Goal: Information Seeking & Learning: Compare options

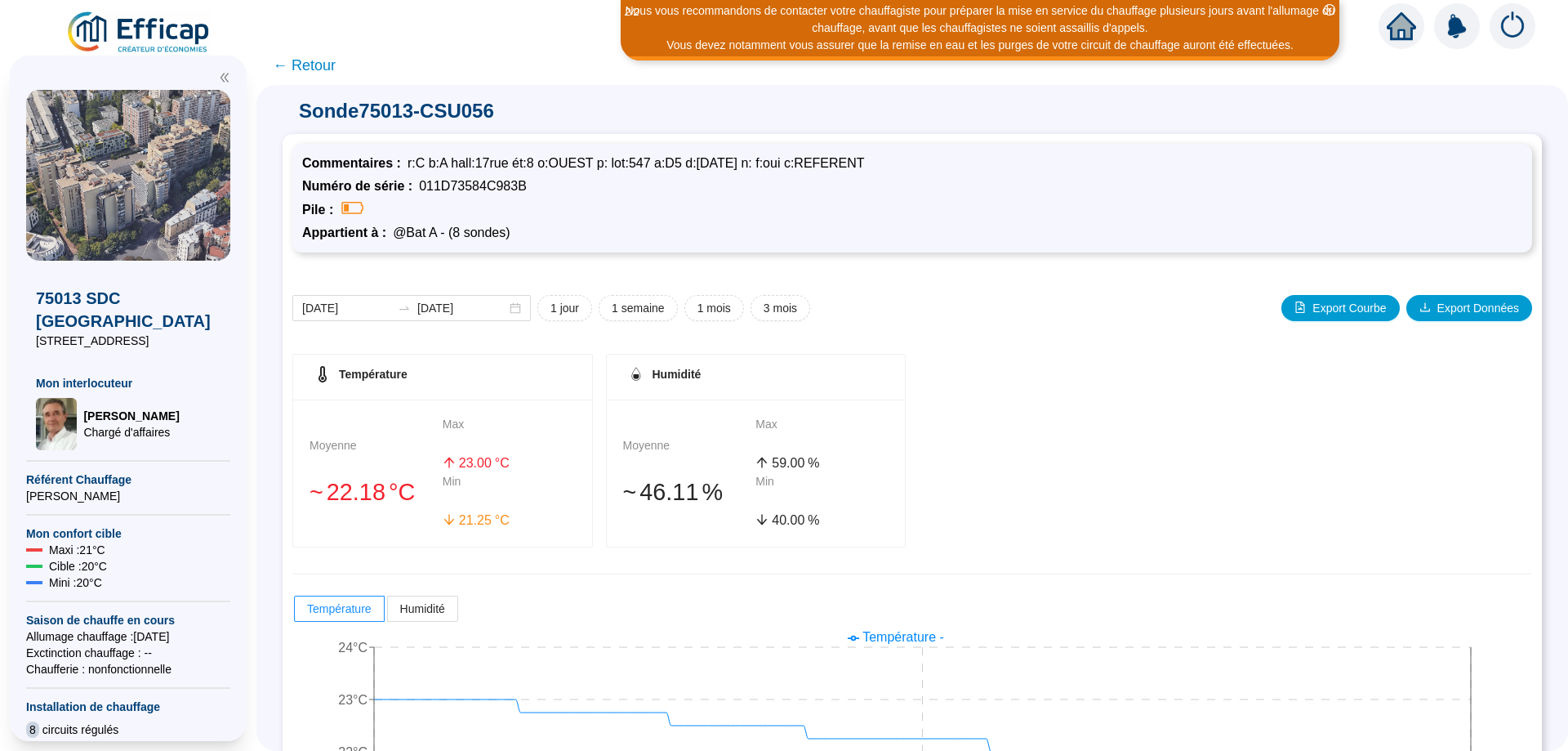
click at [313, 67] on span "← Retour" at bounding box center [305, 65] width 63 height 23
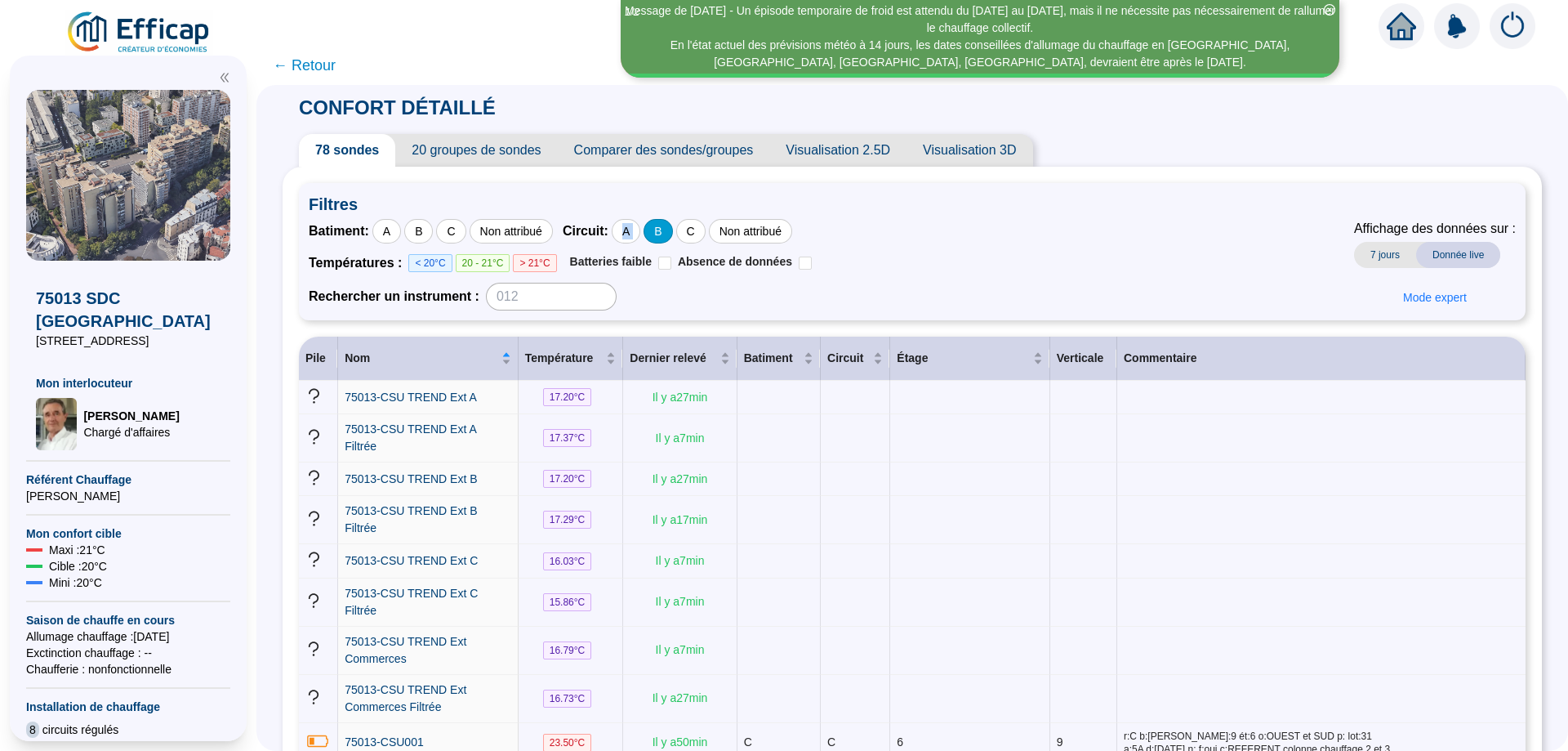
drag, startPoint x: 637, startPoint y: 227, endPoint x: 676, endPoint y: 235, distance: 39.8
click at [676, 235] on div "Circuit : A B C Non attribué" at bounding box center [677, 231] width 229 height 24
click at [672, 235] on div "B" at bounding box center [657, 231] width 29 height 24
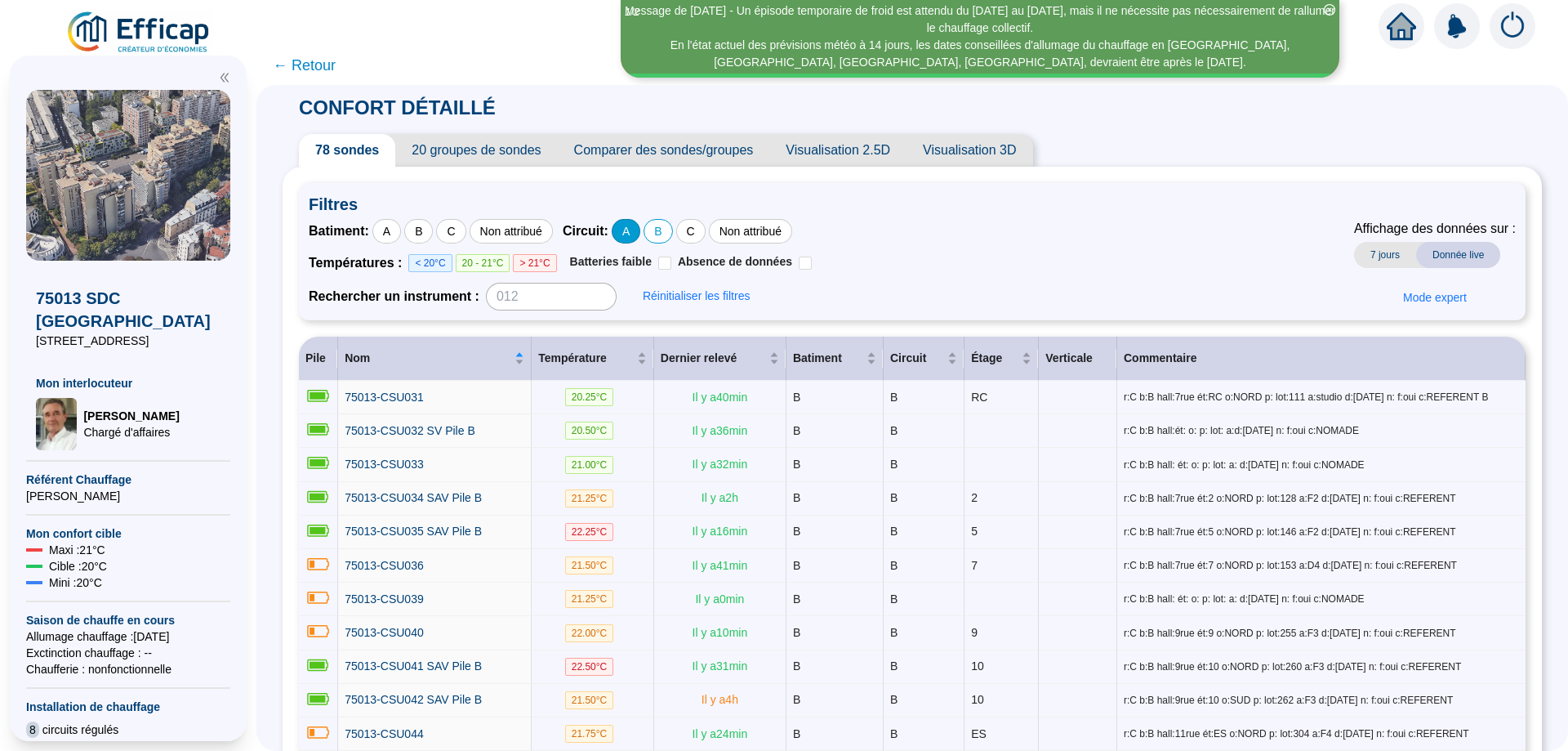
click at [641, 227] on div "A" at bounding box center [626, 231] width 29 height 24
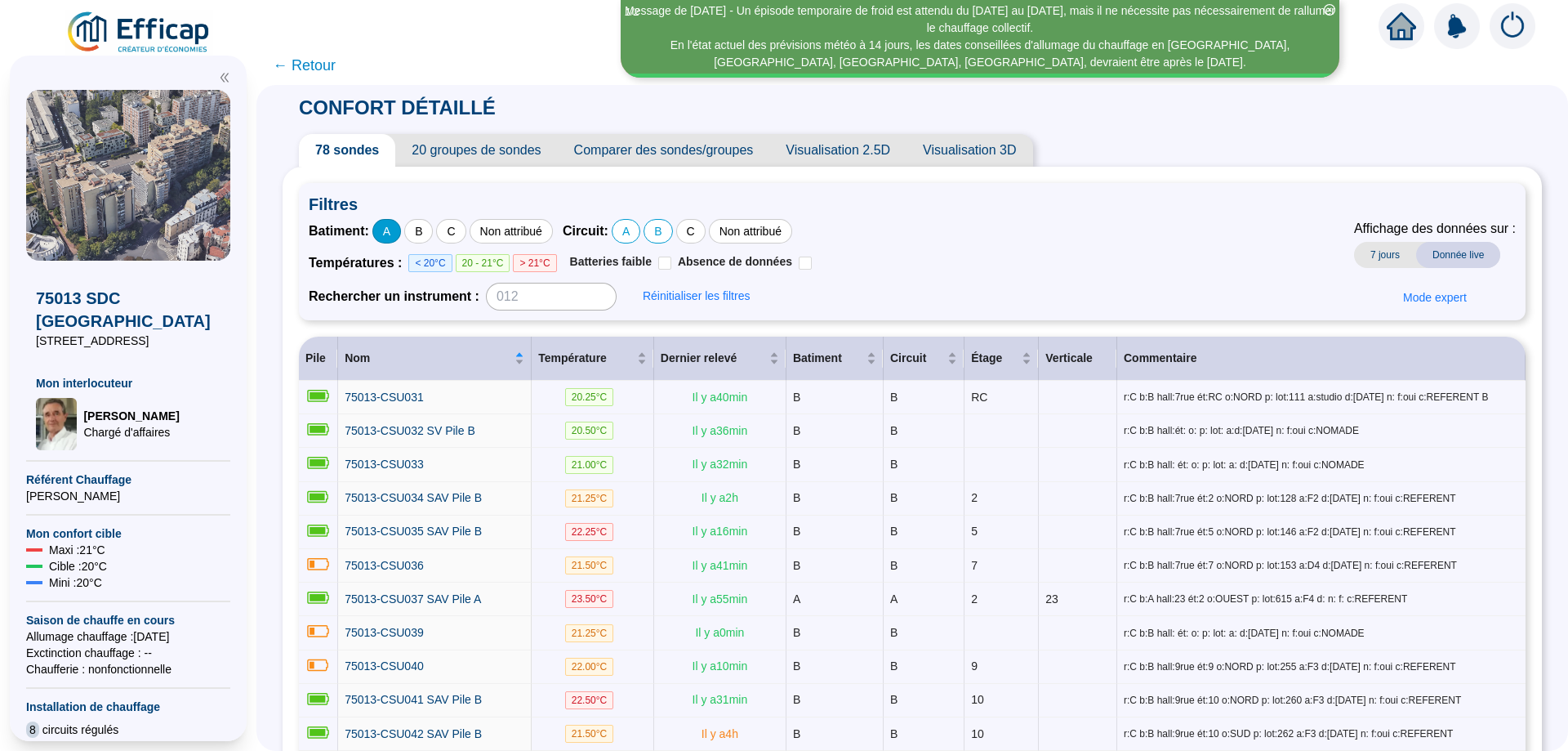
click at [401, 235] on div "A" at bounding box center [386, 231] width 29 height 24
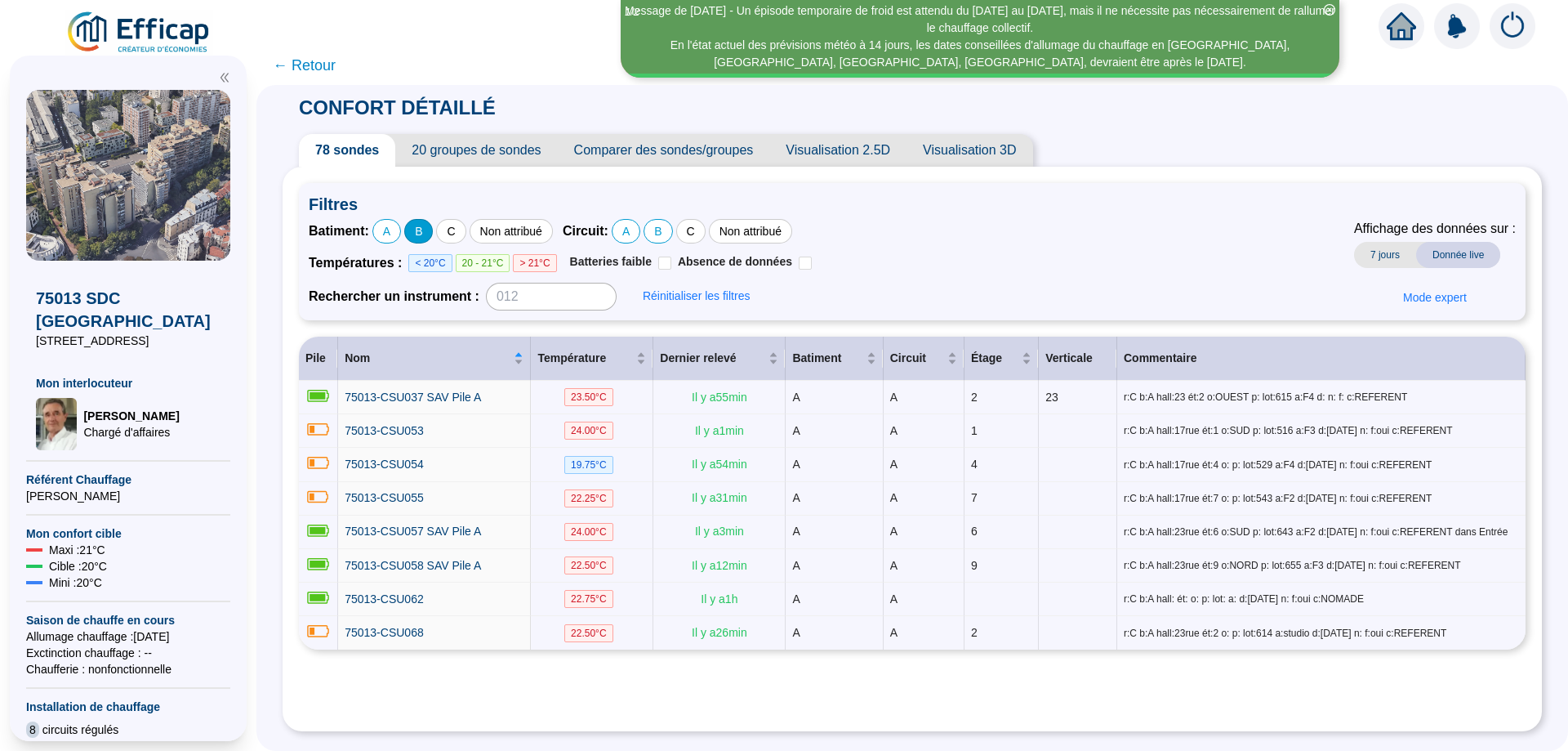
click at [432, 234] on div "B" at bounding box center [418, 231] width 29 height 24
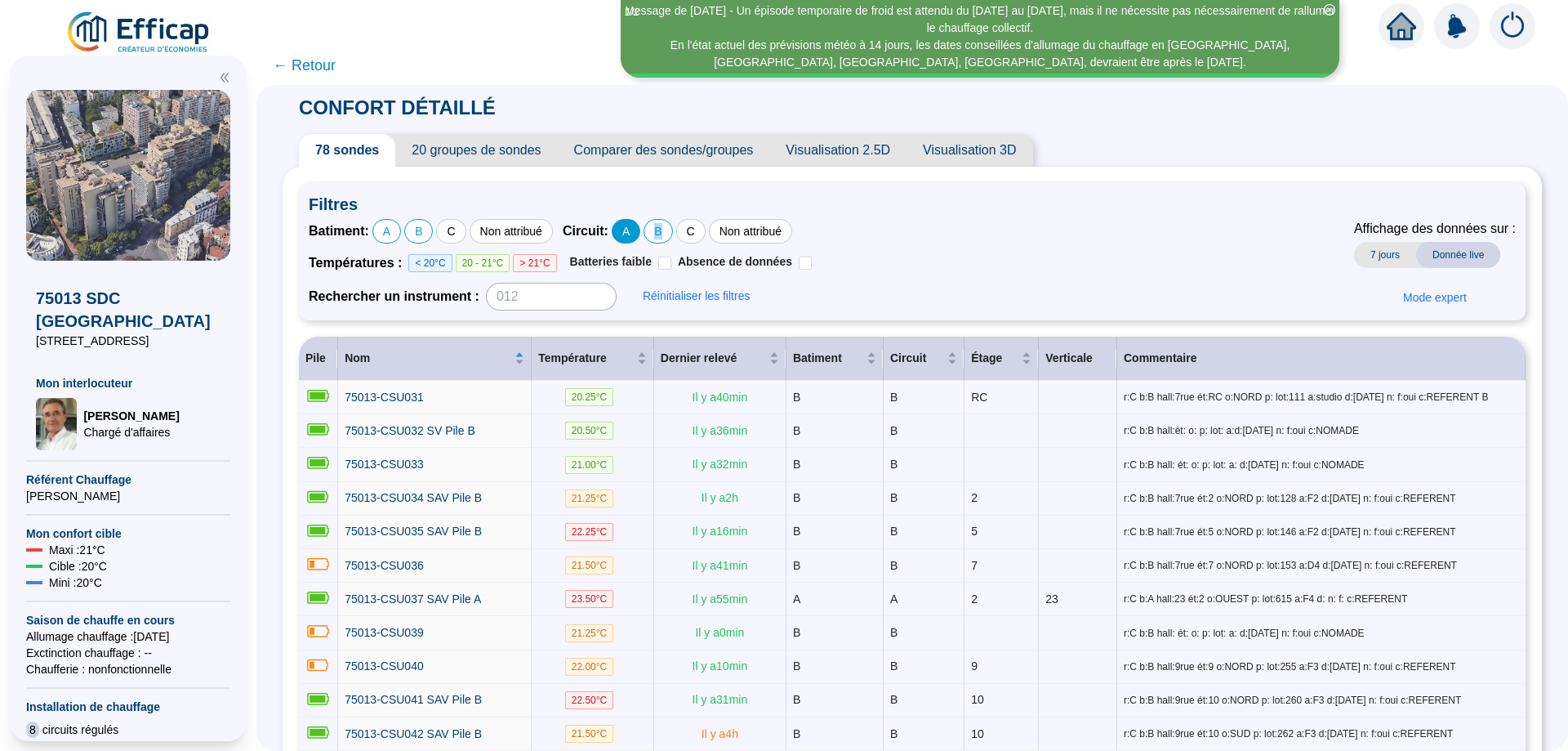
drag, startPoint x: 679, startPoint y: 232, endPoint x: 653, endPoint y: 232, distance: 26.0
click at [653, 232] on div "Circuit : A B C Non attribué" at bounding box center [677, 231] width 229 height 24
click at [641, 232] on div "A" at bounding box center [626, 231] width 29 height 24
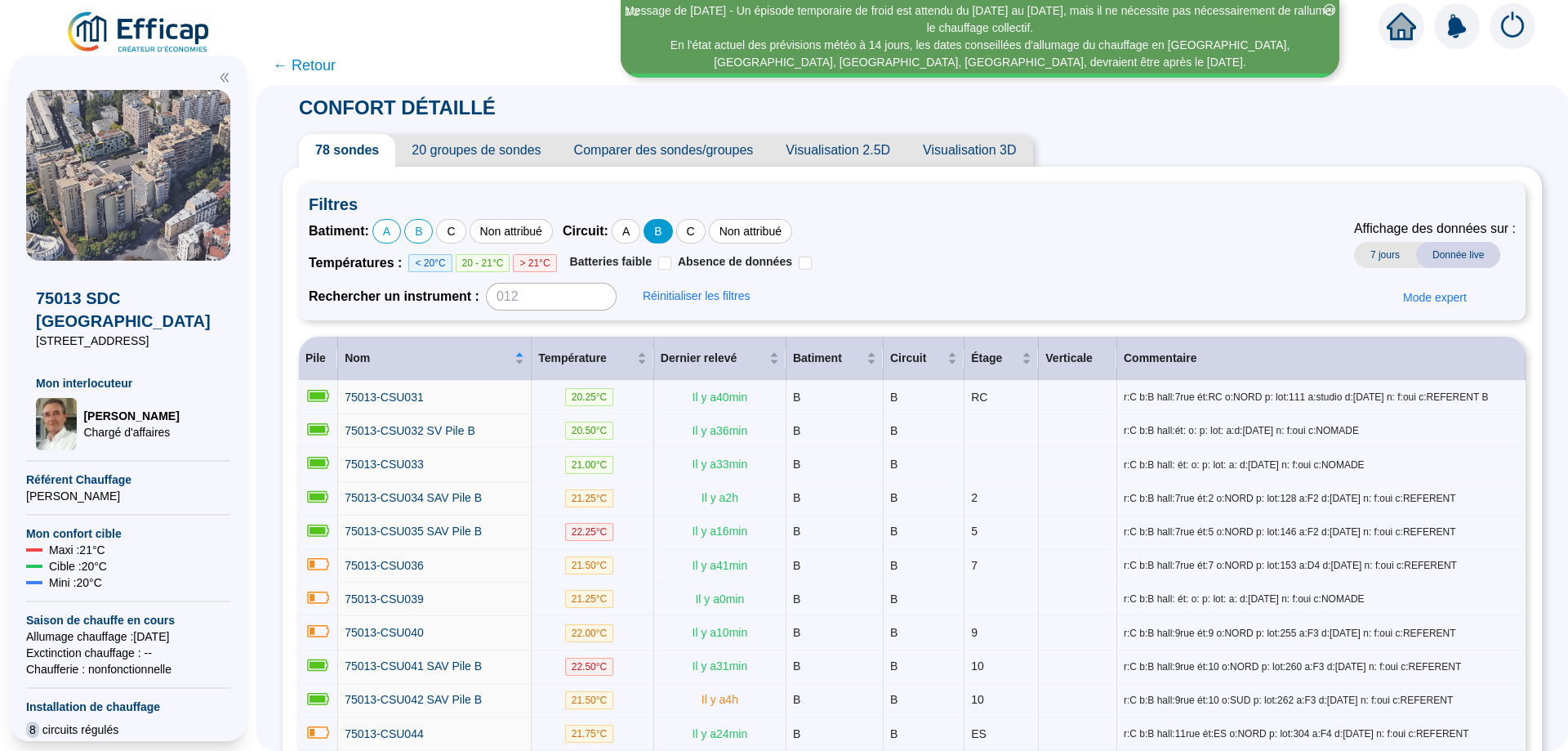
click at [669, 235] on div "B" at bounding box center [657, 231] width 29 height 24
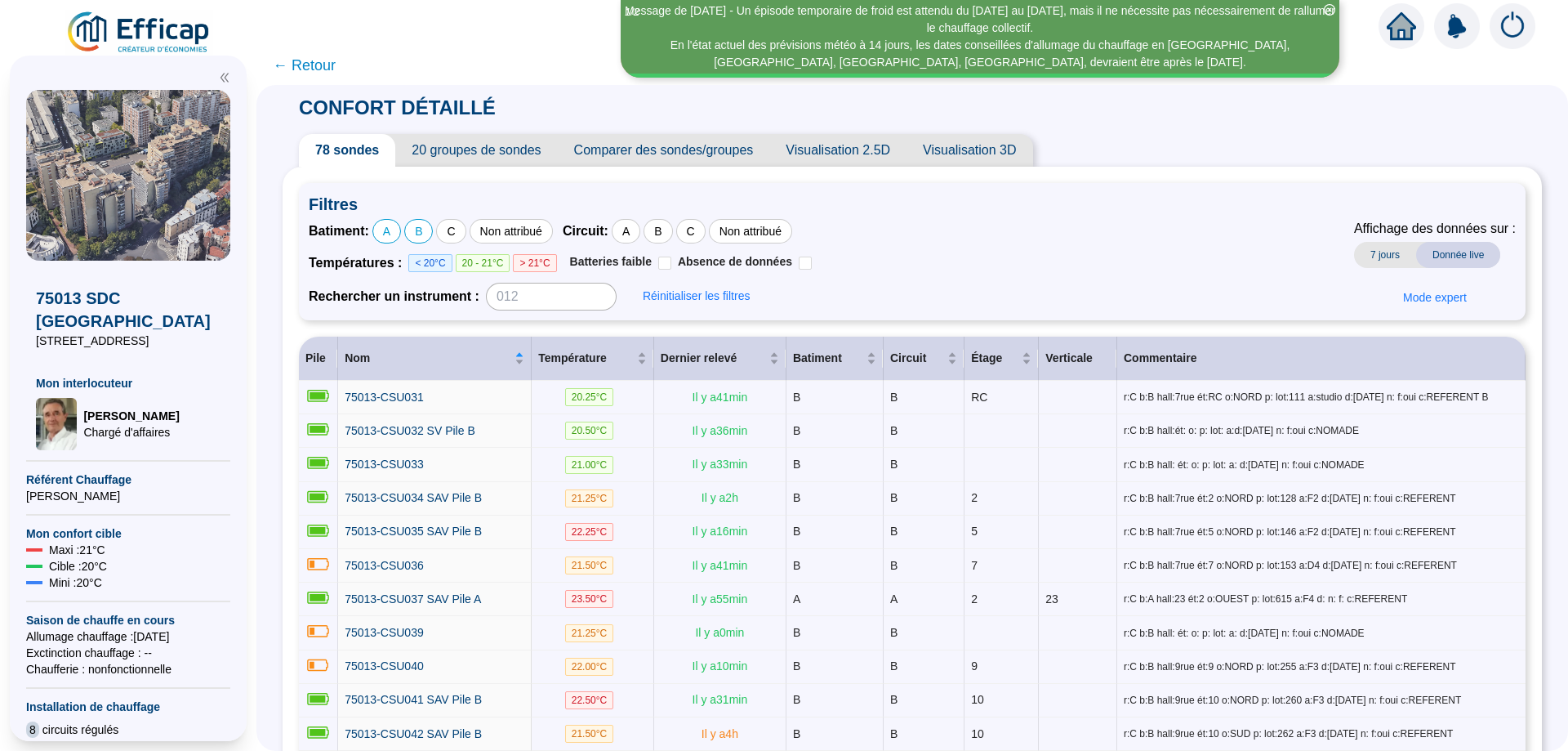
click at [961, 160] on span "Visualisation 3D" at bounding box center [969, 149] width 125 height 32
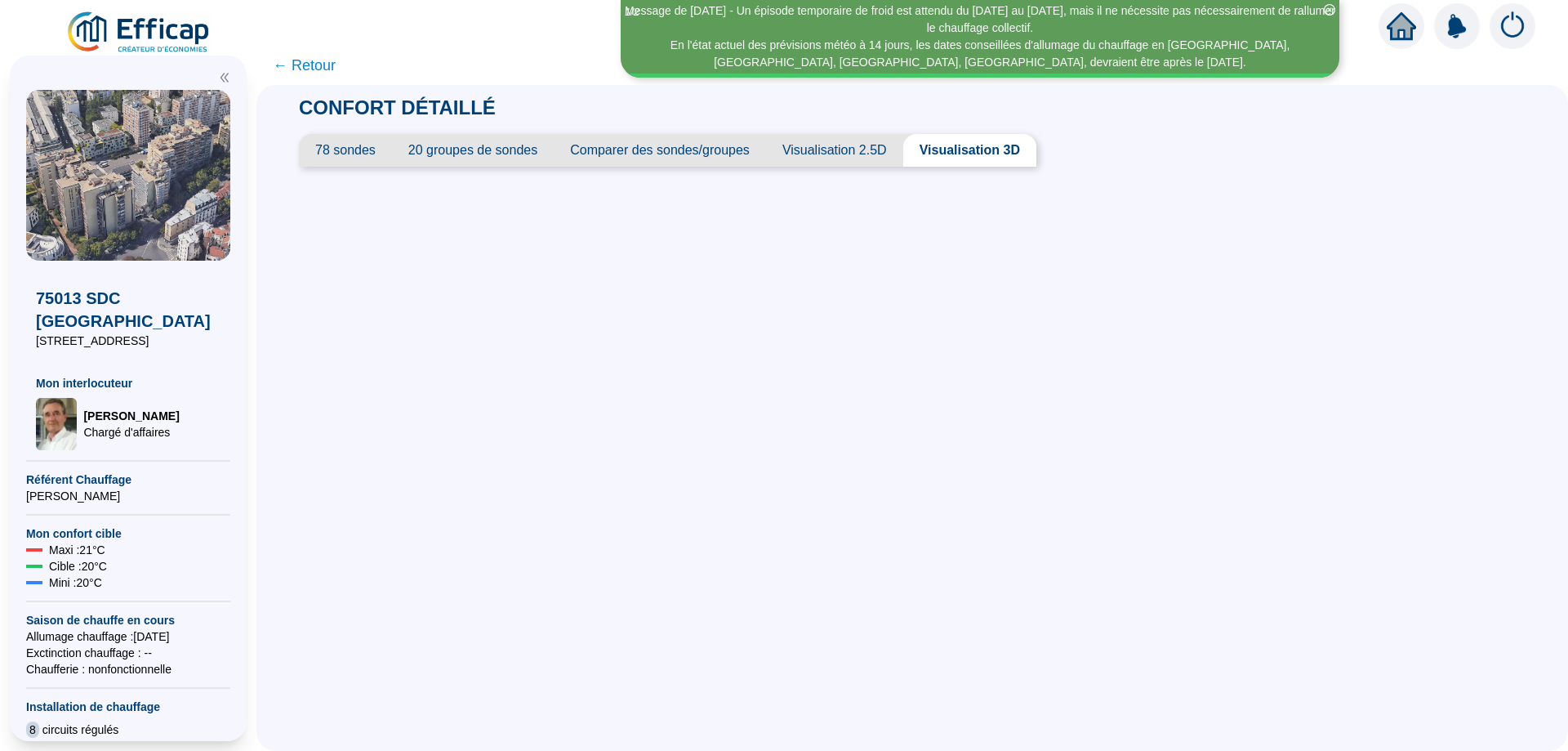
click at [852, 149] on span "Visualisation 2.5D" at bounding box center [835, 149] width 137 height 32
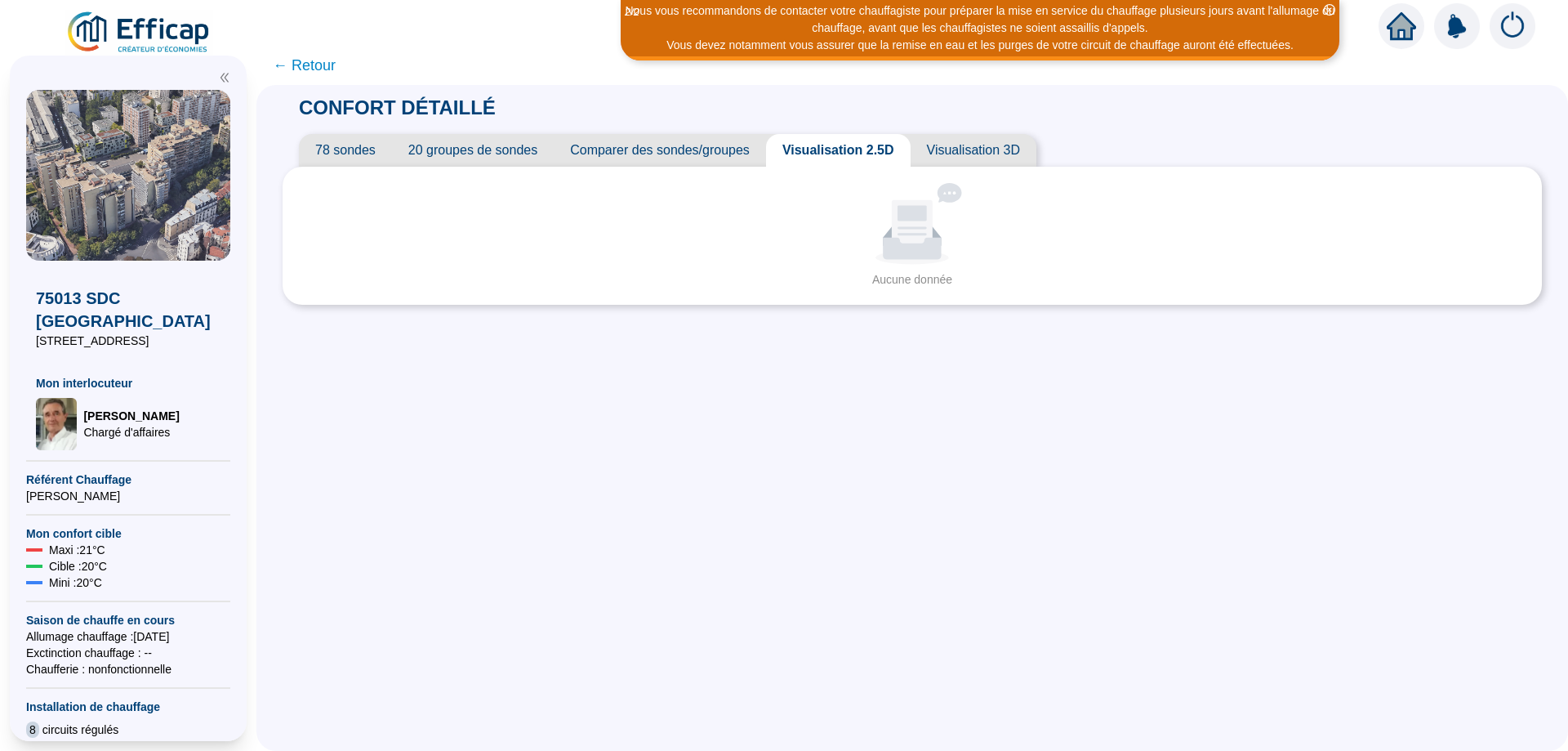
click at [693, 153] on span "Comparer des sondes/groupes" at bounding box center [659, 149] width 213 height 32
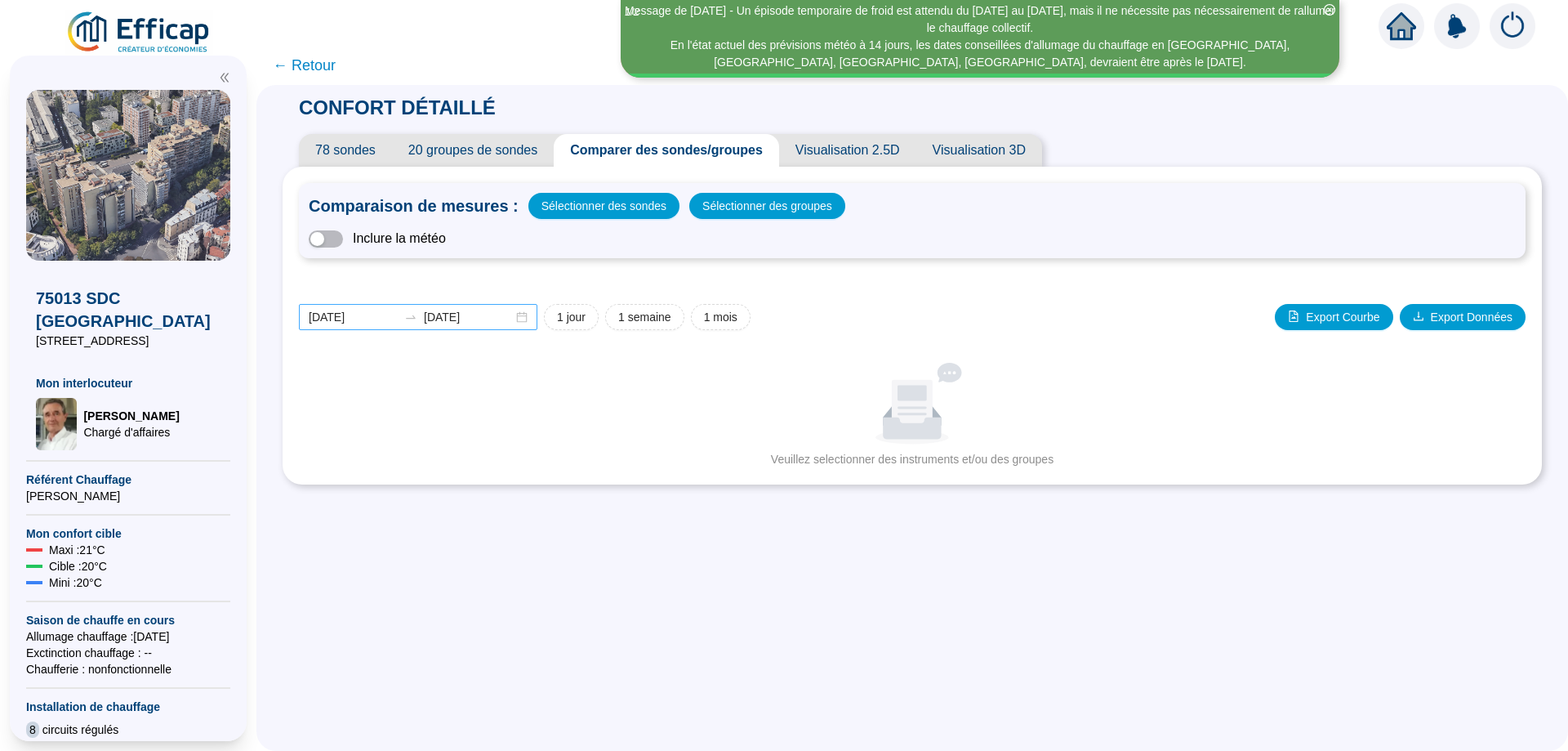
click at [533, 318] on div "2025-09-15 2025-09-22" at bounding box center [418, 317] width 239 height 26
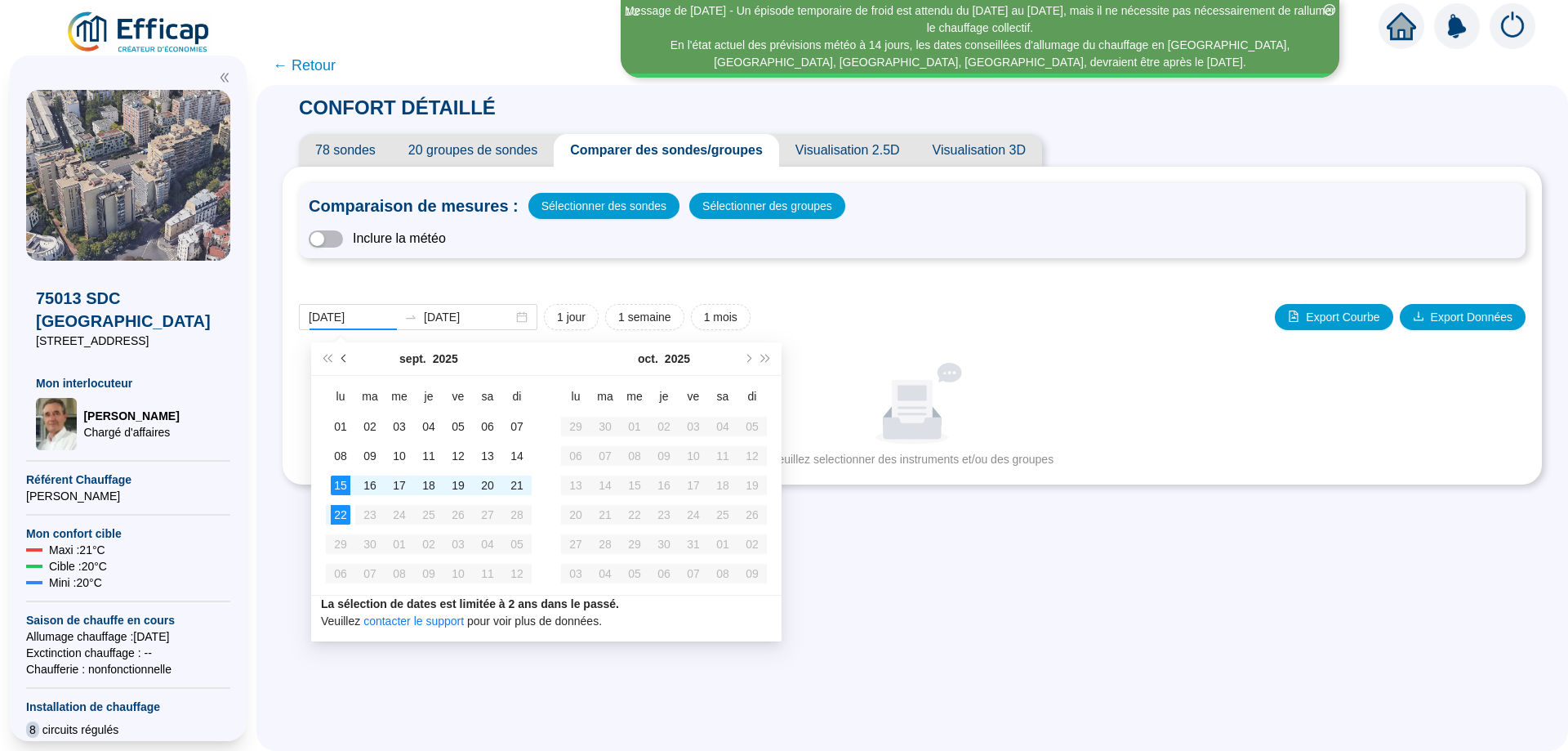
click at [343, 358] on span "Mois précédent (PageUp)" at bounding box center [345, 358] width 8 height 8
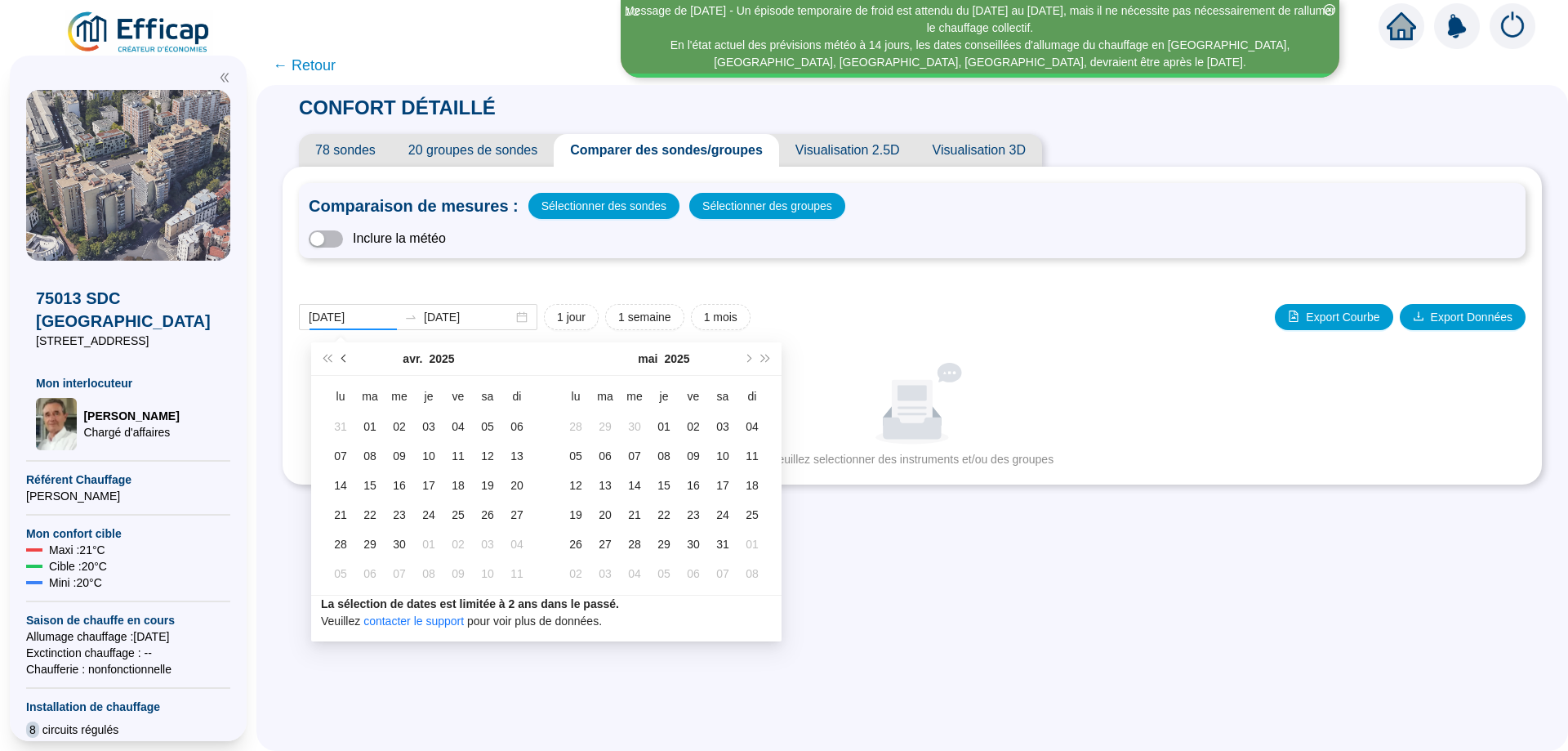
click at [343, 358] on span "Mois précédent (PageUp)" at bounding box center [345, 358] width 8 height 8
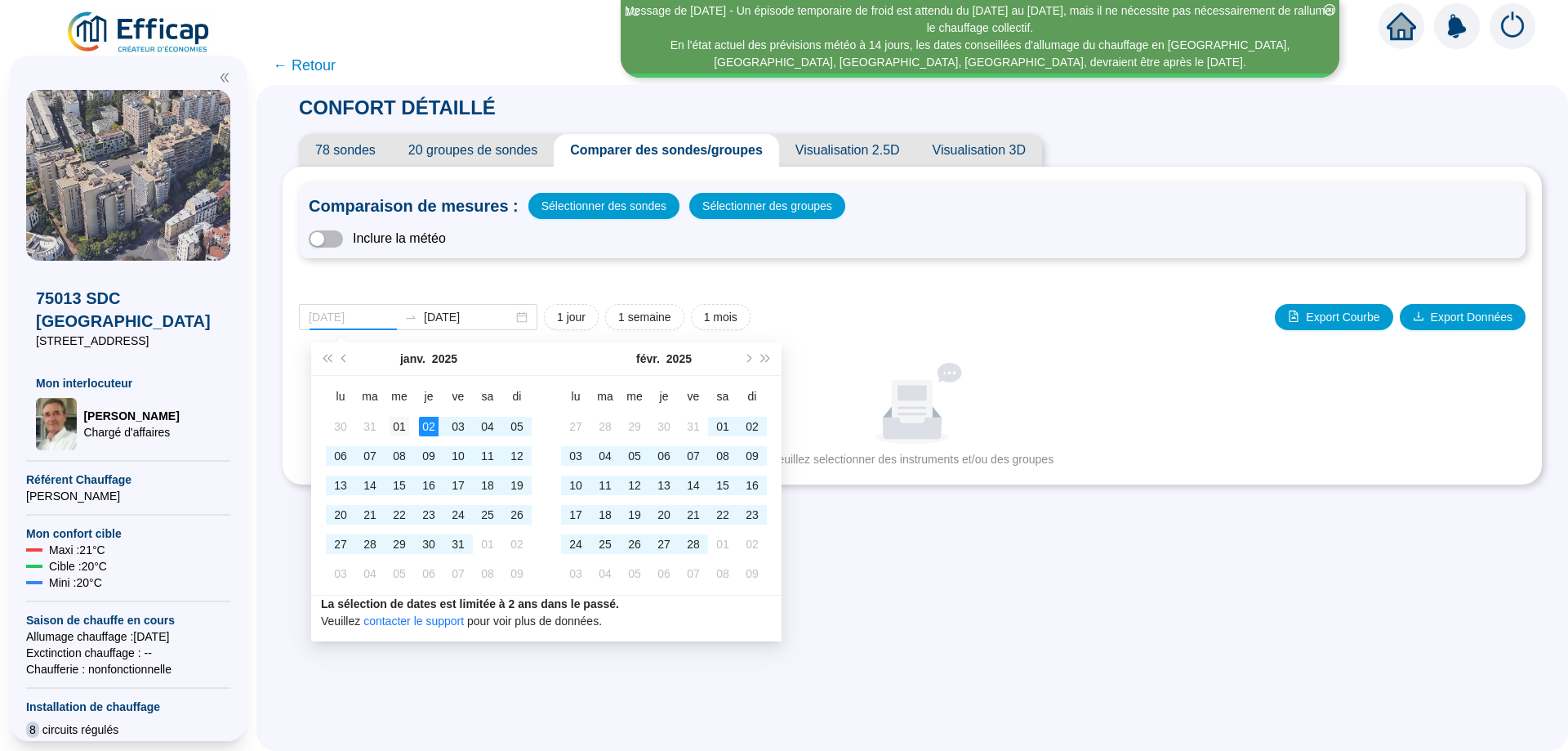
type input "[DATE]"
click at [409, 430] on td "01" at bounding box center [399, 426] width 30 height 30
click at [738, 370] on button "Mois suivant (PageDown)" at bounding box center [746, 358] width 18 height 32
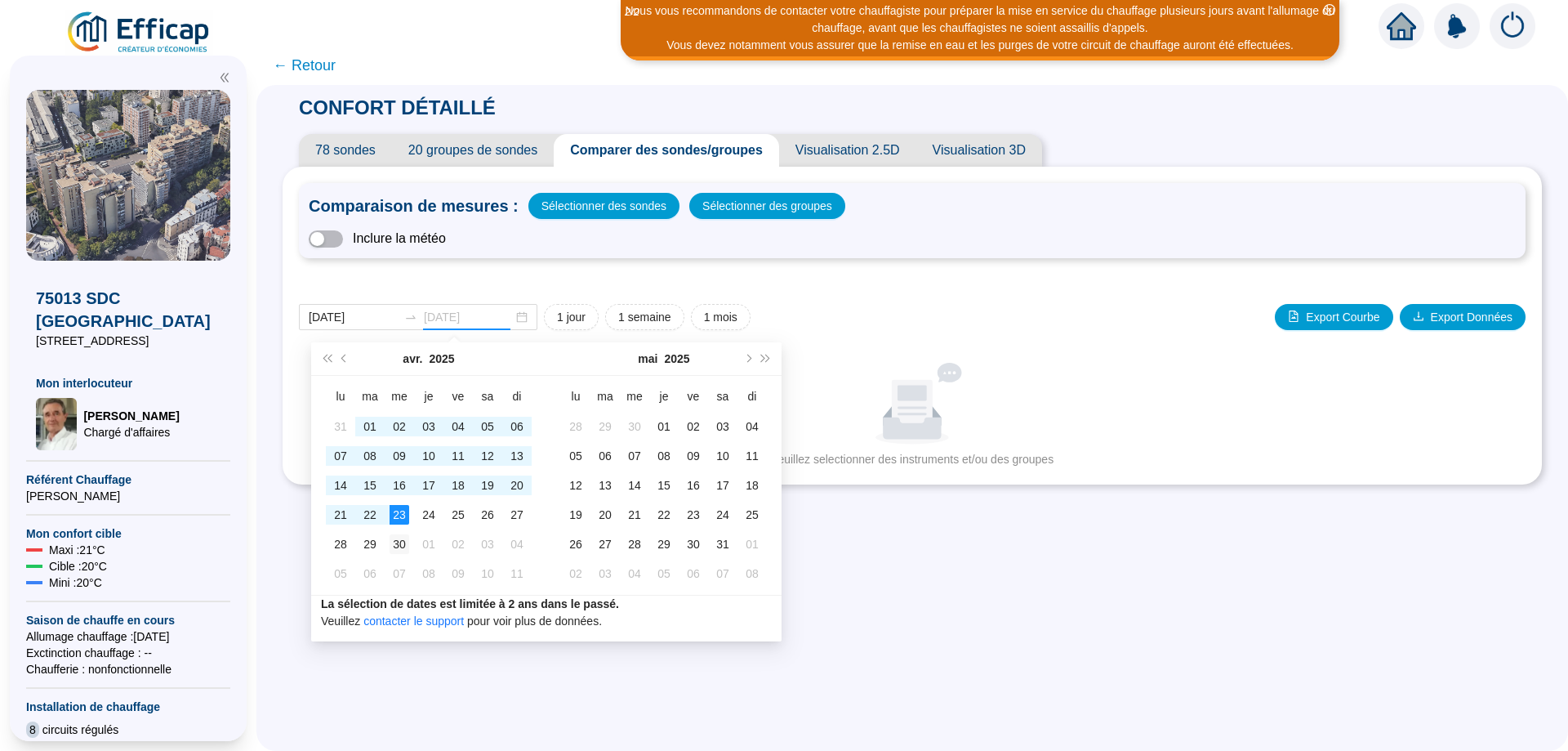
type input "[DATE]"
click at [402, 537] on div "30" at bounding box center [399, 543] width 19 height 19
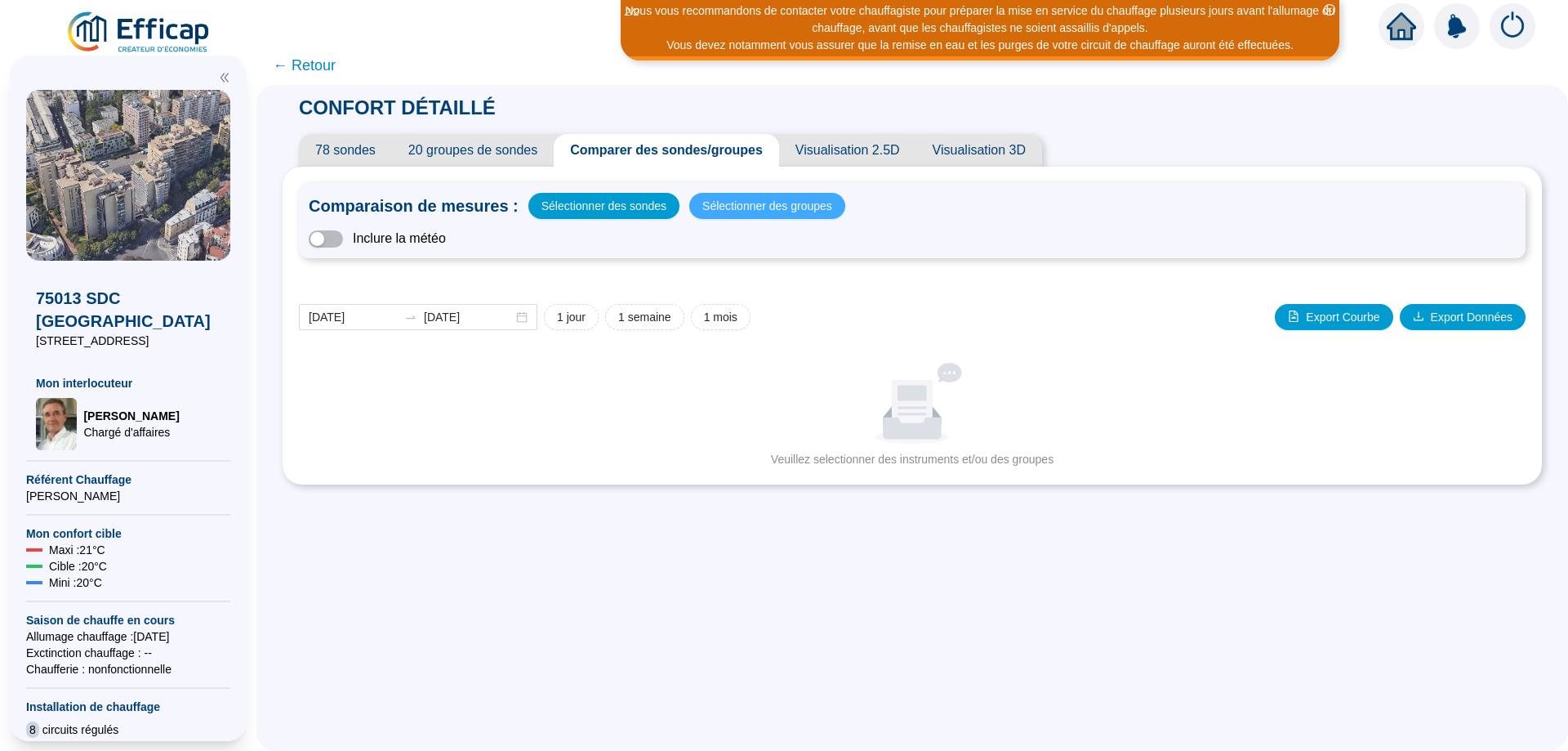
click at [741, 203] on span "Sélectionner des groupes" at bounding box center [768, 205] width 130 height 23
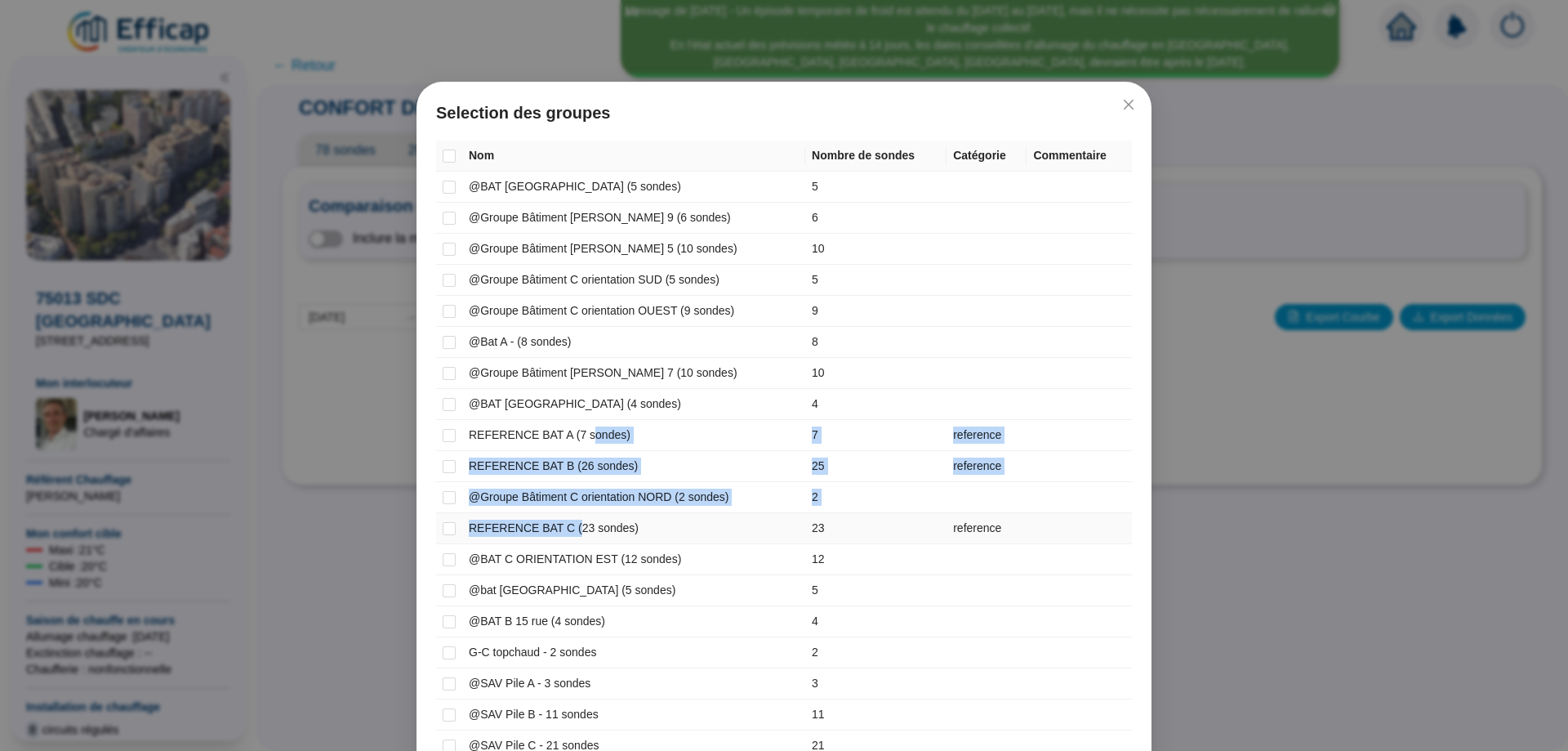
drag, startPoint x: 561, startPoint y: 537, endPoint x: 574, endPoint y: 439, distance: 98.9
click at [574, 439] on tbody "@BAT B 7 rue (5 sondes) 5 @Groupe Bâtiment C Hall 9 (6 sondes) 6 @Groupe Bâtime…" at bounding box center [784, 482] width 696 height 621
click at [574, 439] on td "REFERENCE BAT A (7 sondes)" at bounding box center [634, 434] width 343 height 31
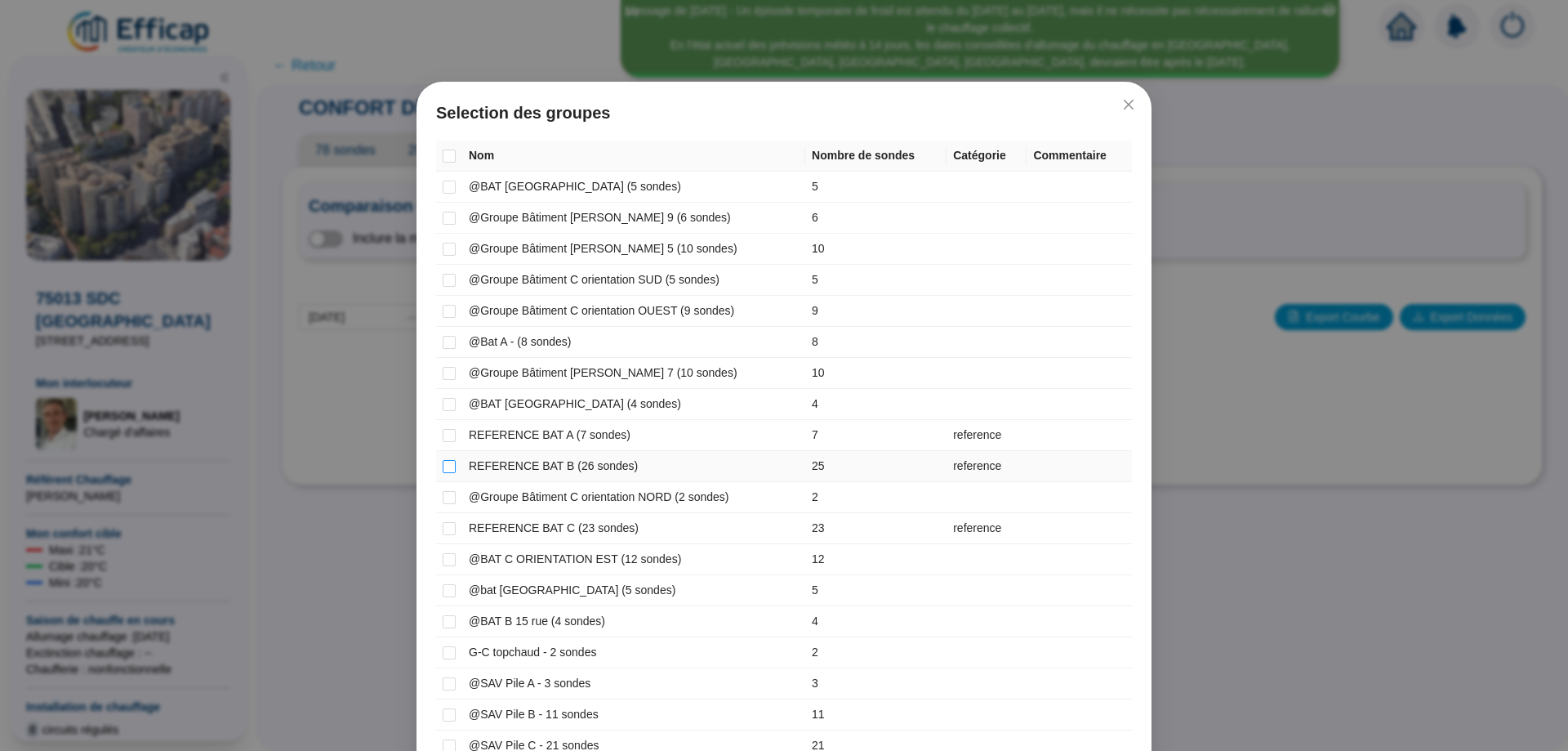
drag, startPoint x: 445, startPoint y: 434, endPoint x: 447, endPoint y: 466, distance: 32.1
click at [447, 466] on tbody "@BAT B 7 rue (5 sondes) 5 @Groupe Bâtiment C Hall 9 (6 sondes) 6 @Groupe Bâtime…" at bounding box center [784, 482] width 696 height 621
click at [447, 466] on input "checkbox" at bounding box center [449, 466] width 13 height 13
checkbox input "true"
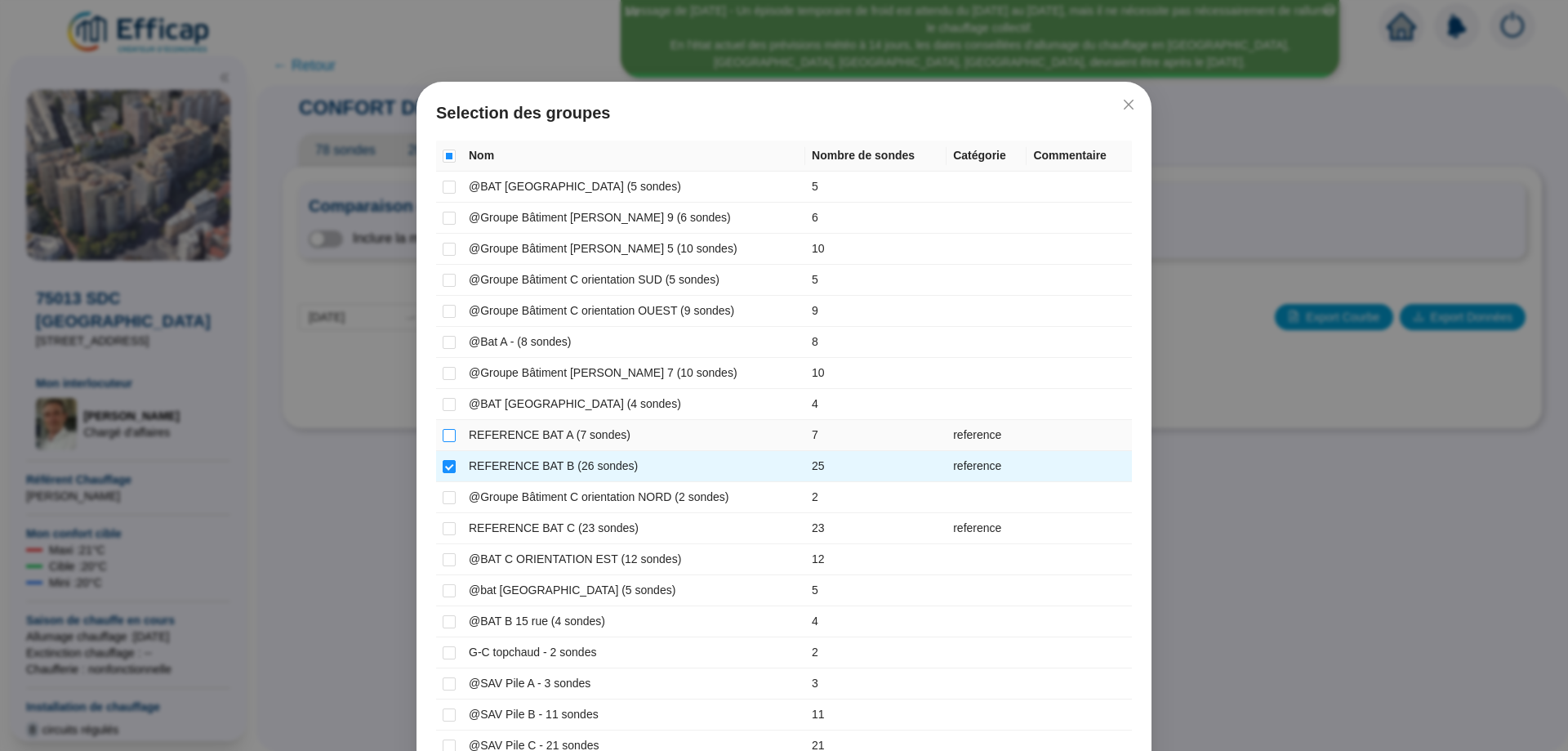
click at [448, 438] on input "checkbox" at bounding box center [449, 435] width 13 height 13
checkbox input "true"
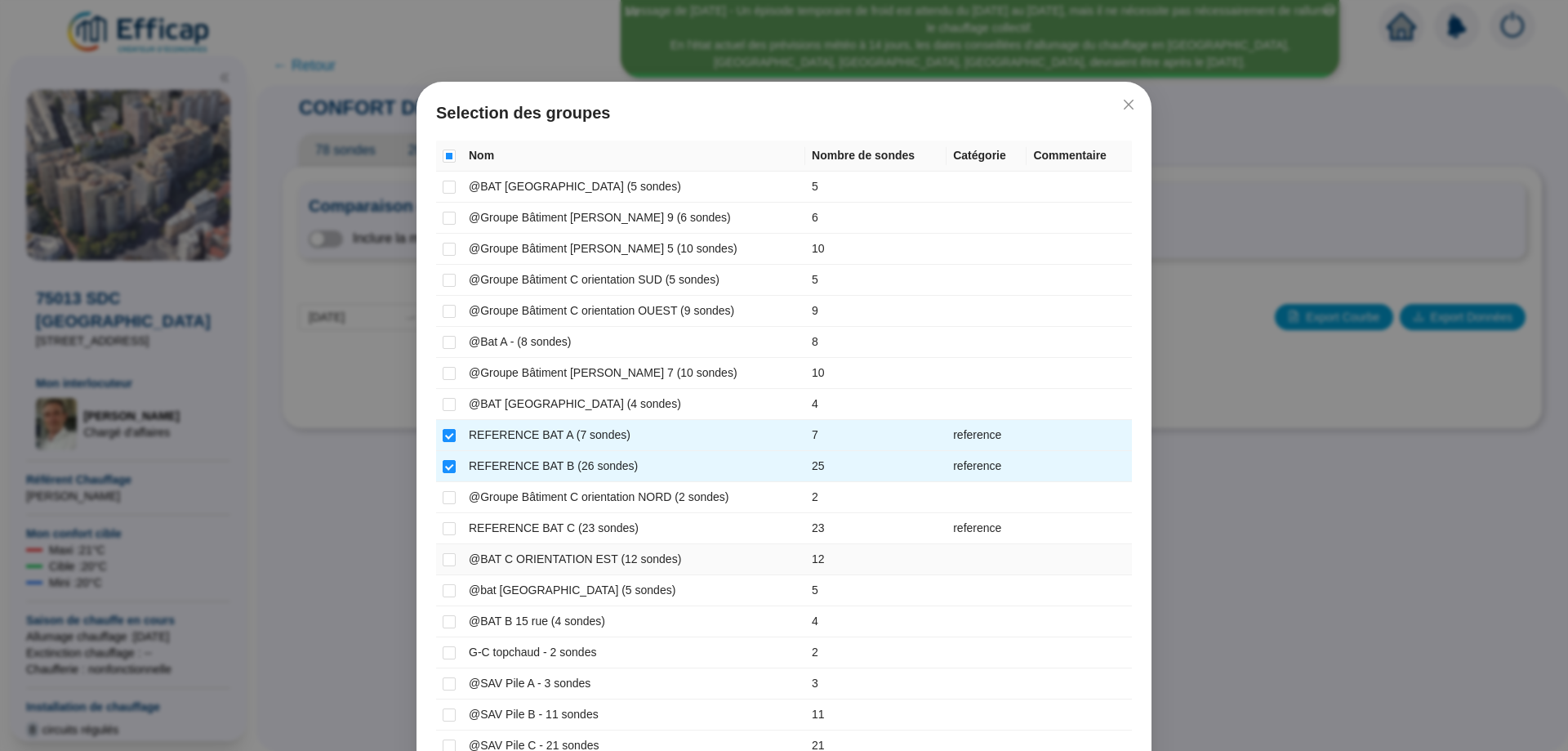
scroll to position [121, 0]
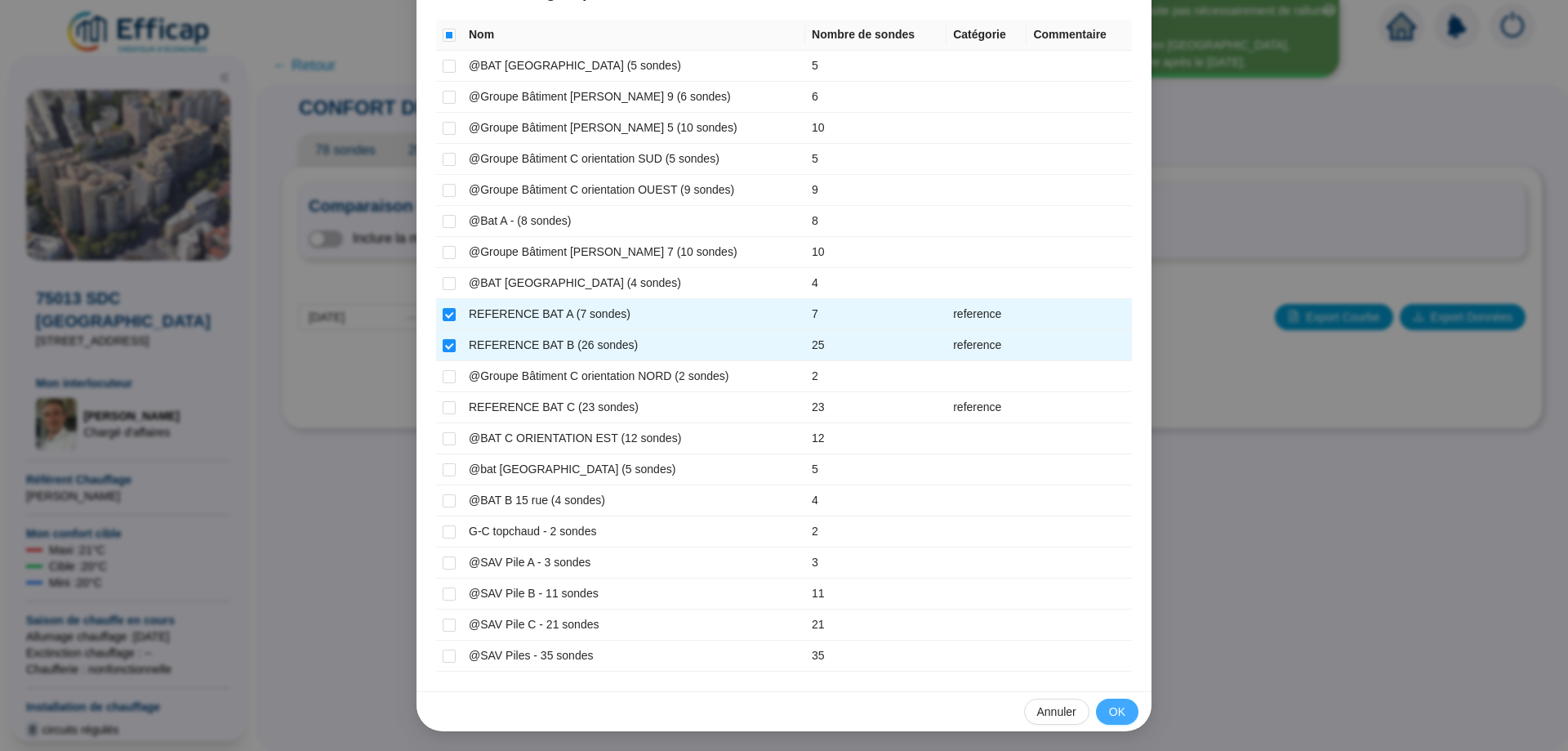
click at [1115, 708] on span "OK" at bounding box center [1118, 711] width 17 height 17
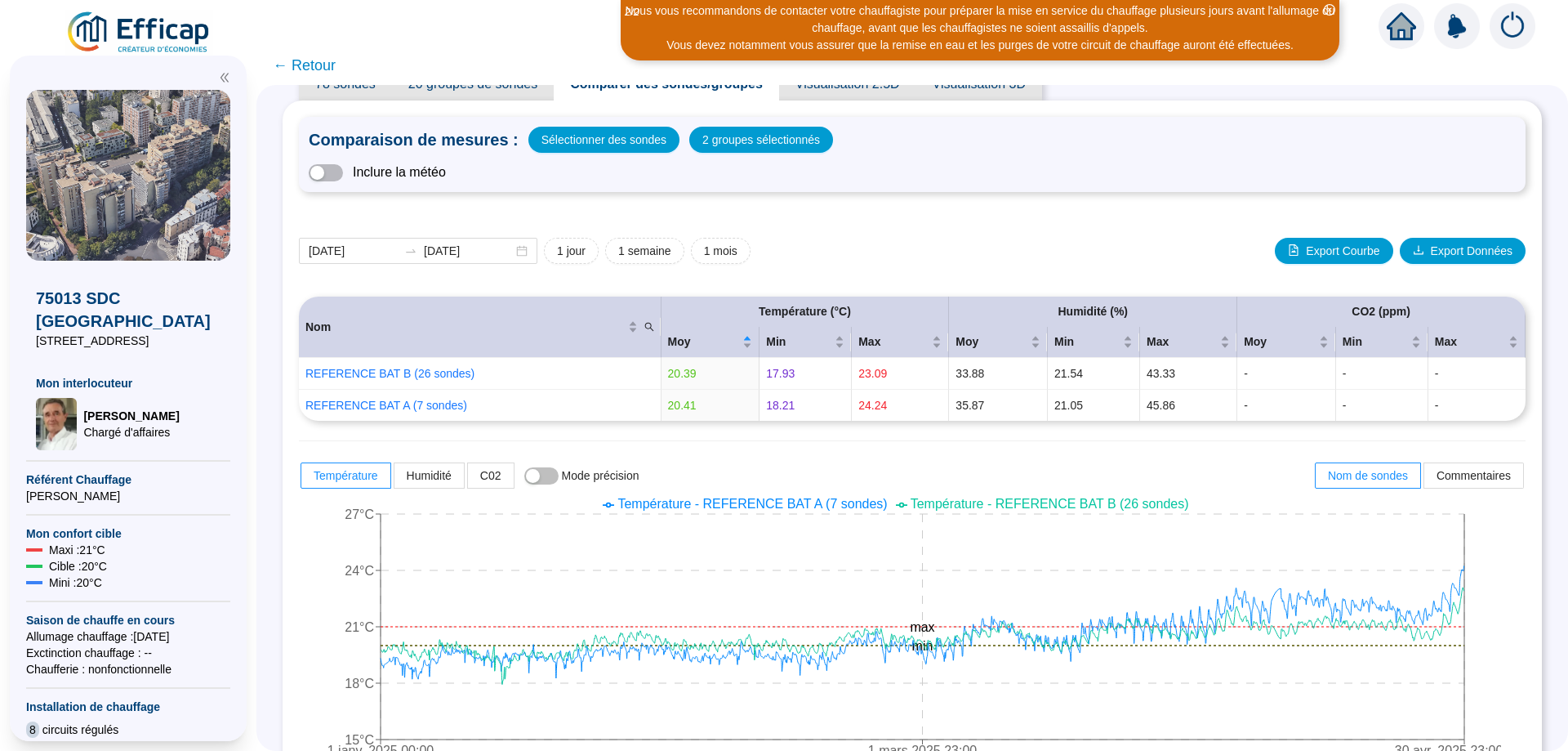
scroll to position [67, 0]
click at [1431, 241] on span "Export Données" at bounding box center [1471, 250] width 82 height 17
click at [1343, 248] on span "Export Courbe" at bounding box center [1342, 250] width 73 height 17
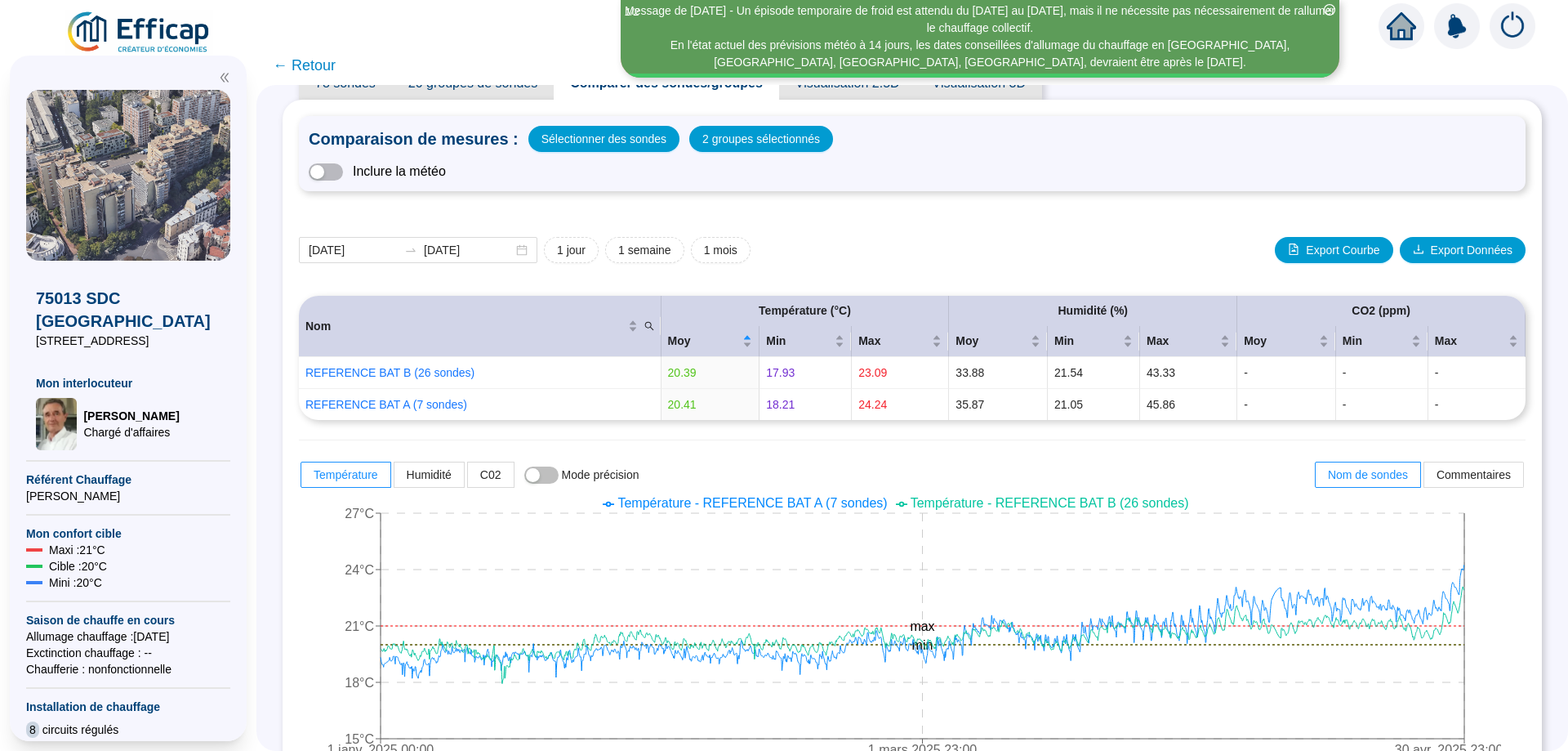
scroll to position [0, 0]
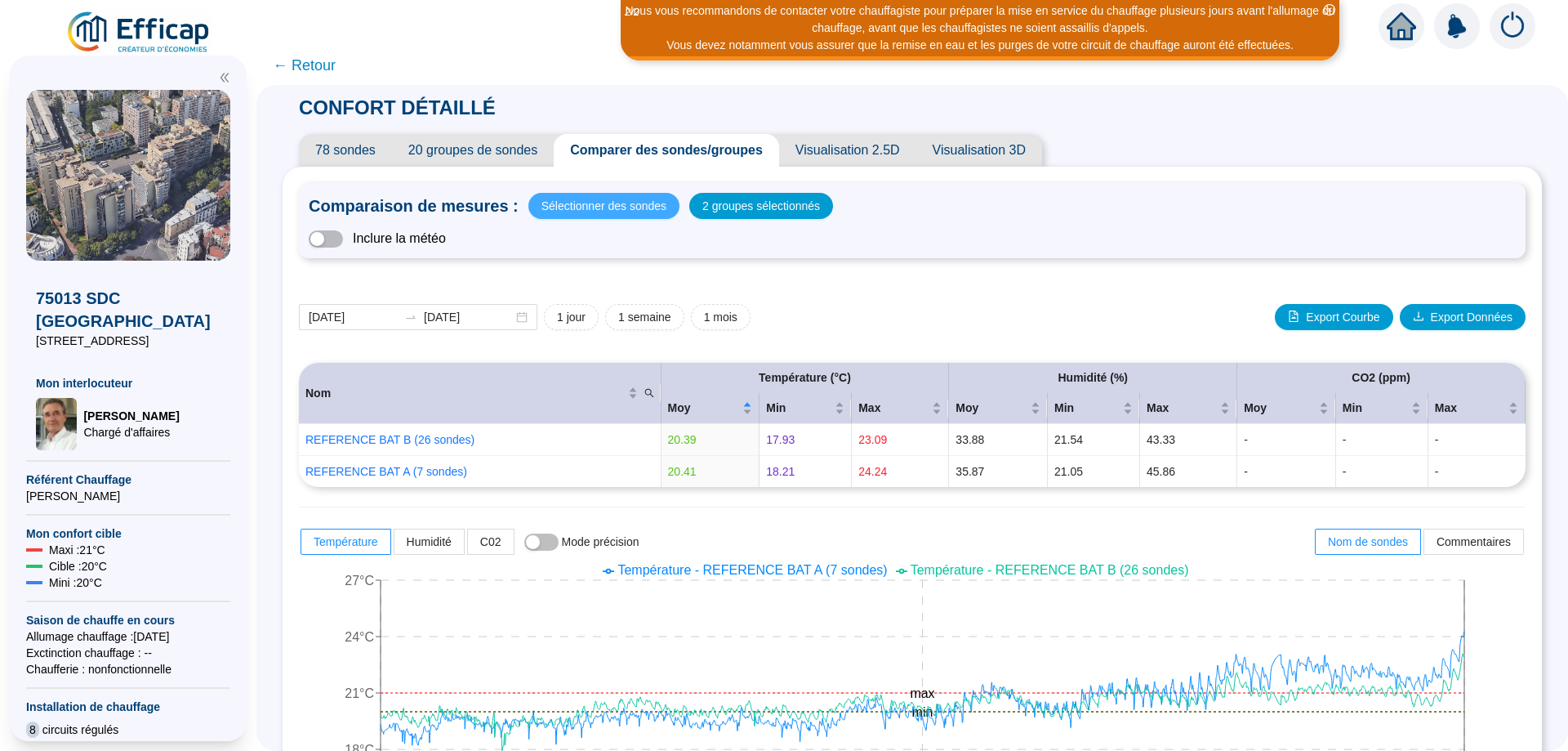
click at [638, 209] on span "Sélectionner des sondes" at bounding box center [603, 205] width 125 height 23
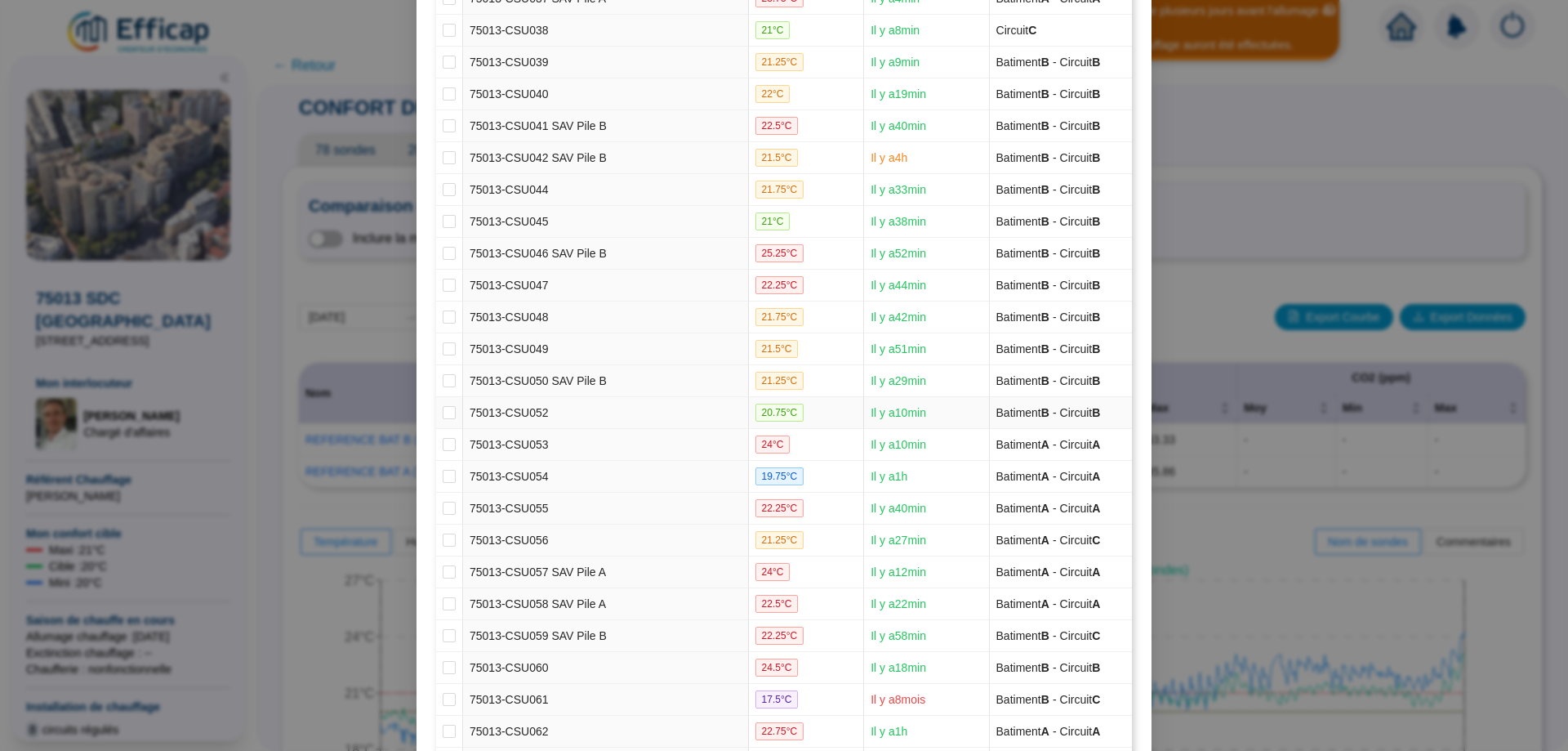
scroll to position [1621, 0]
click at [499, 538] on td "75013-CSU056" at bounding box center [606, 539] width 286 height 32
click at [448, 541] on input "checkbox" at bounding box center [449, 539] width 13 height 13
checkbox input "true"
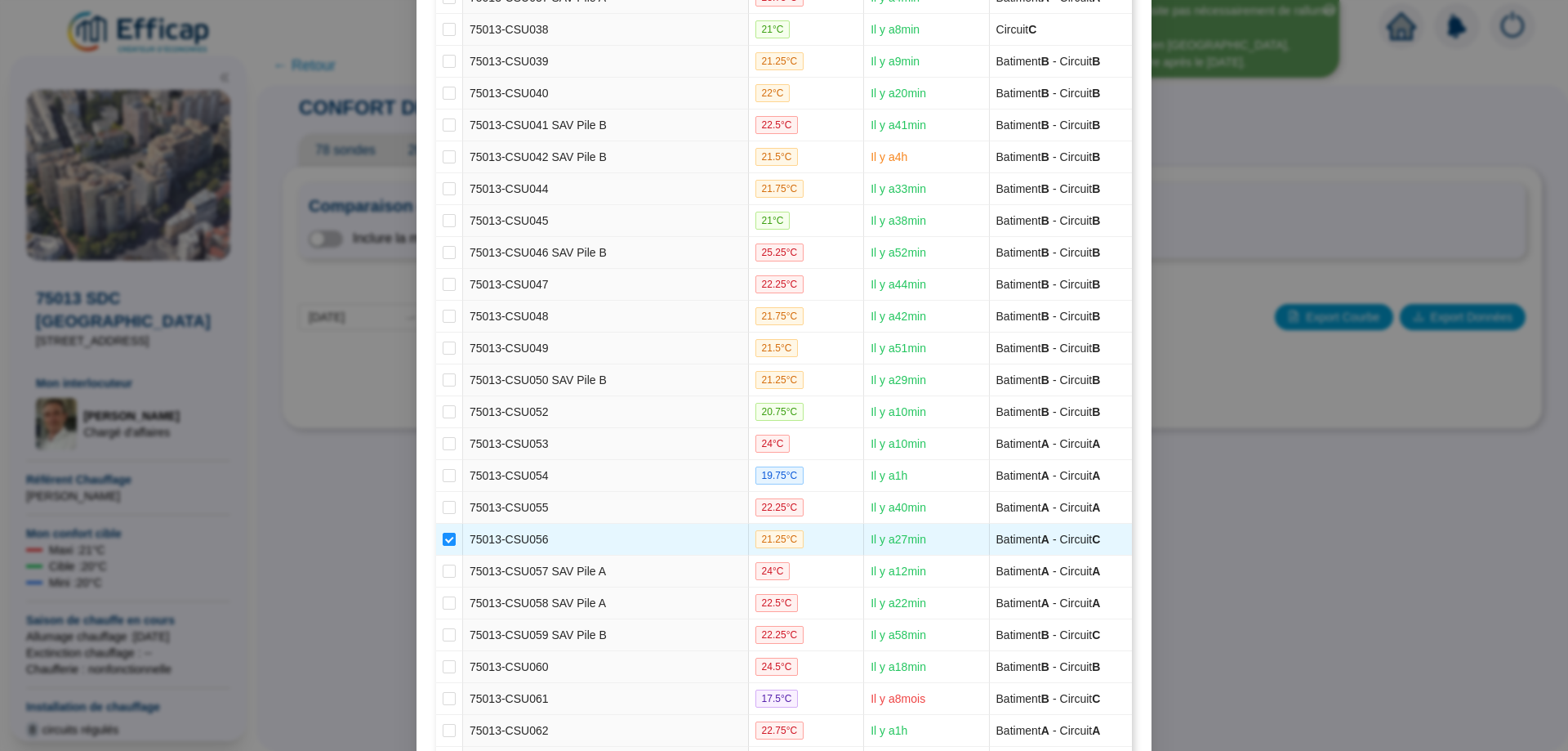
scroll to position [2046, 0]
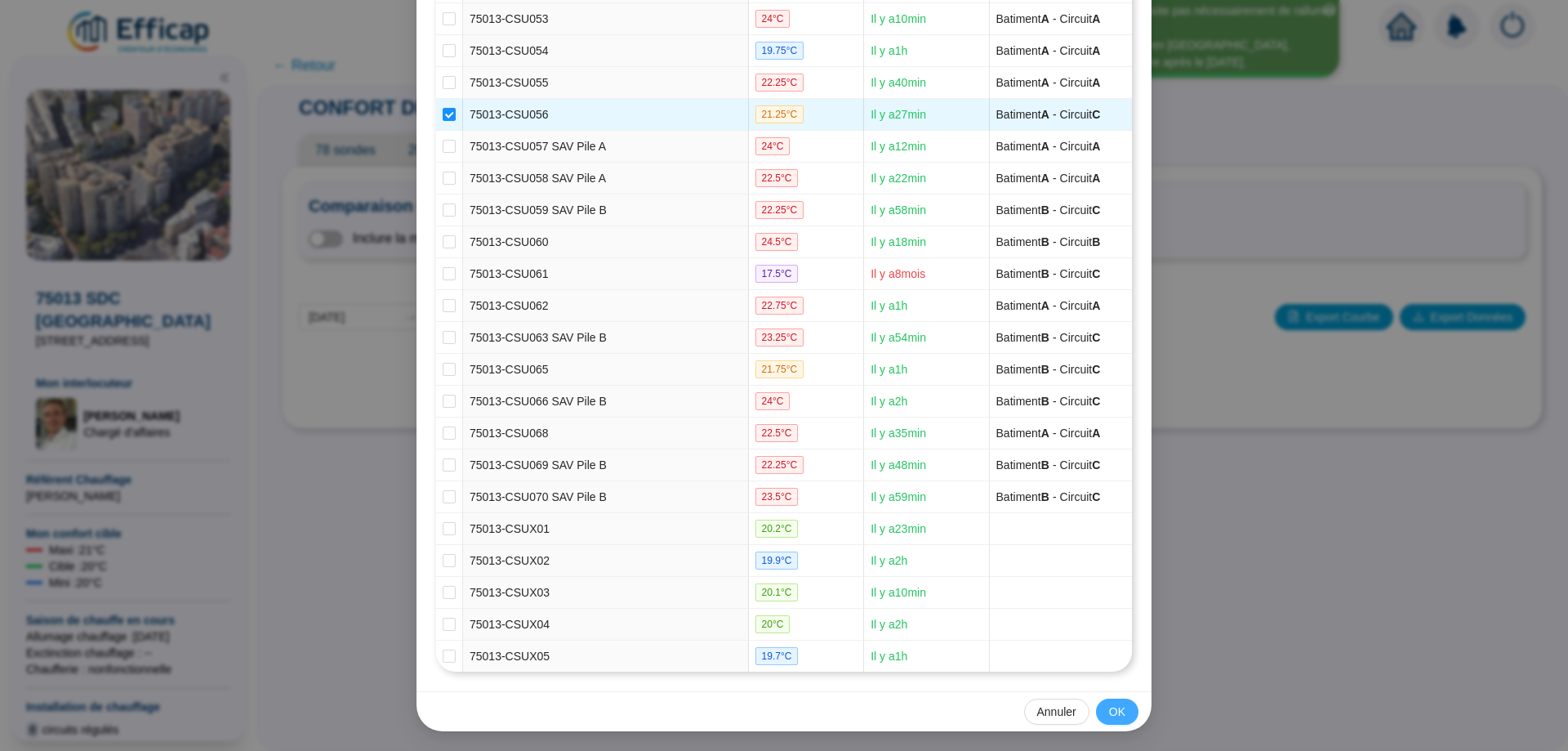
click at [1116, 709] on span "OK" at bounding box center [1118, 711] width 17 height 17
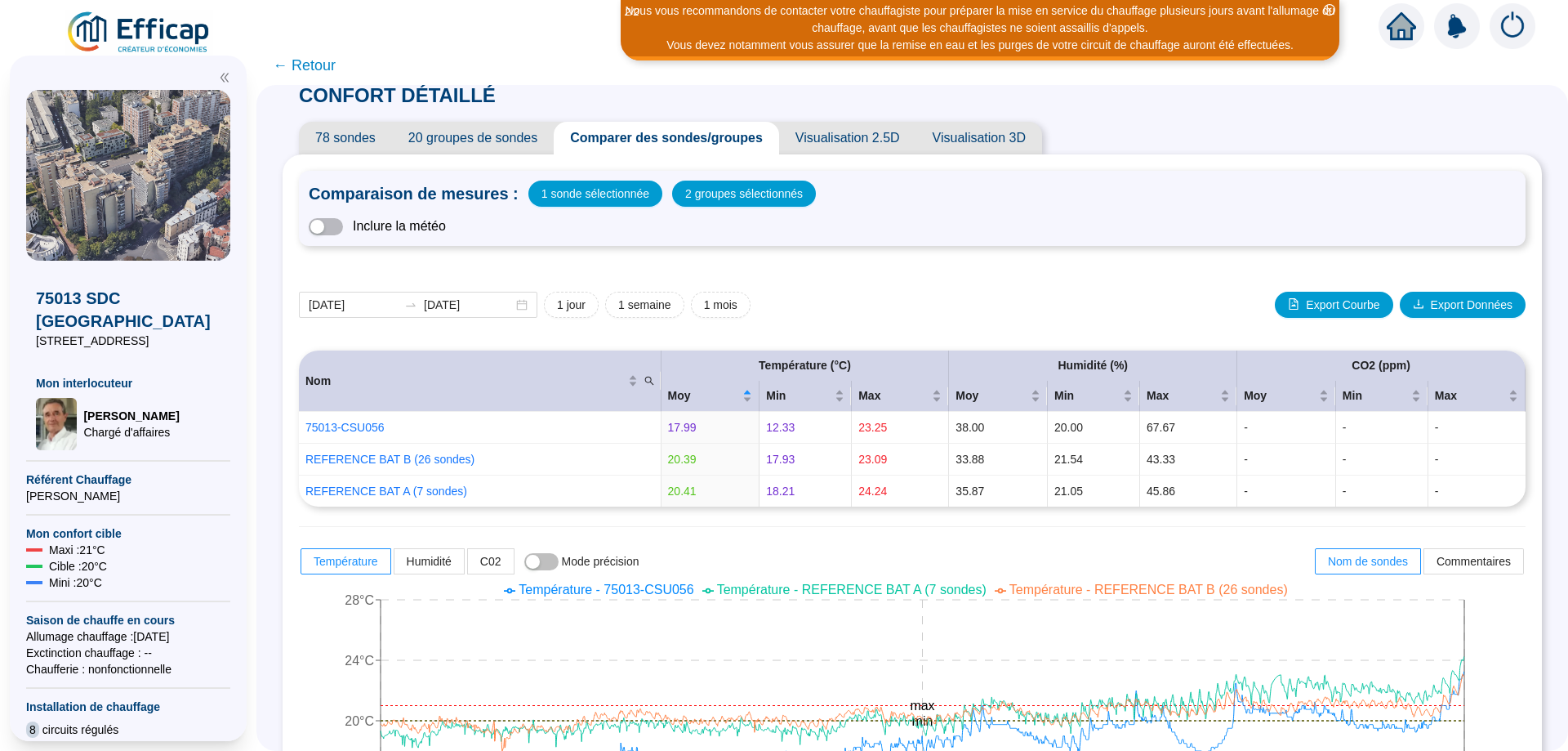
scroll to position [11, 0]
click at [758, 195] on span "2 groupes sélectionnés" at bounding box center [744, 194] width 118 height 23
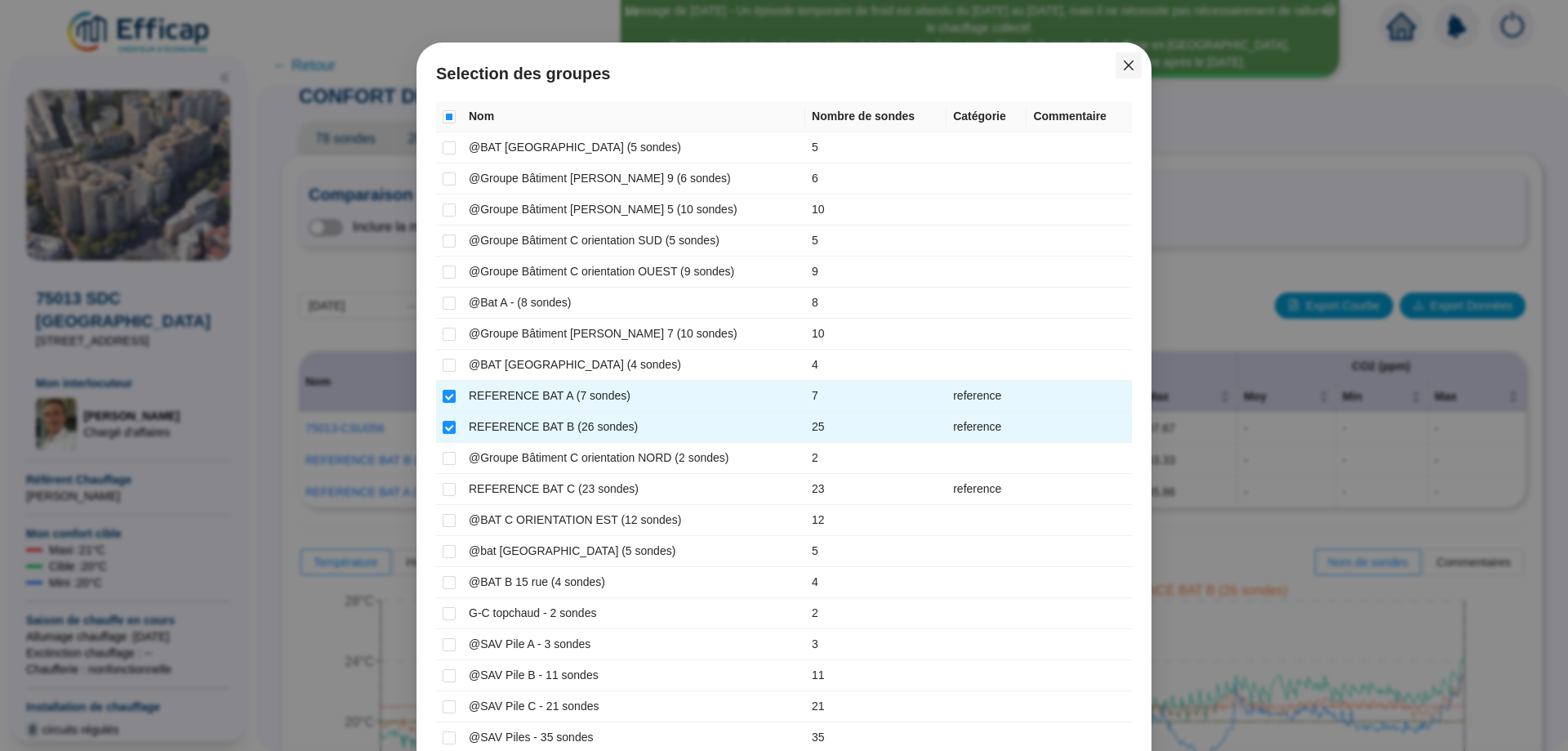
click at [1129, 71] on icon "close" at bounding box center [1129, 65] width 13 height 13
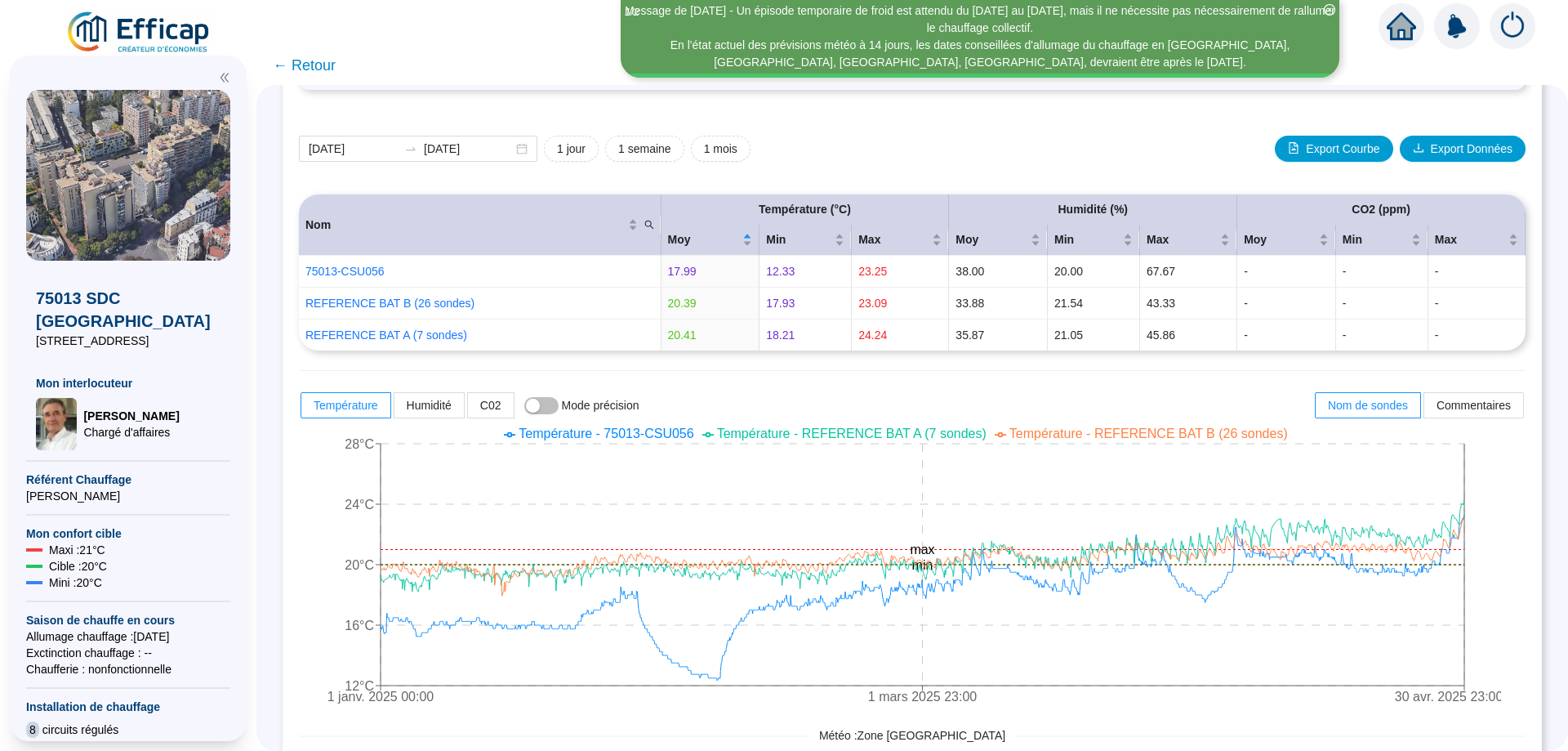
scroll to position [169, 0]
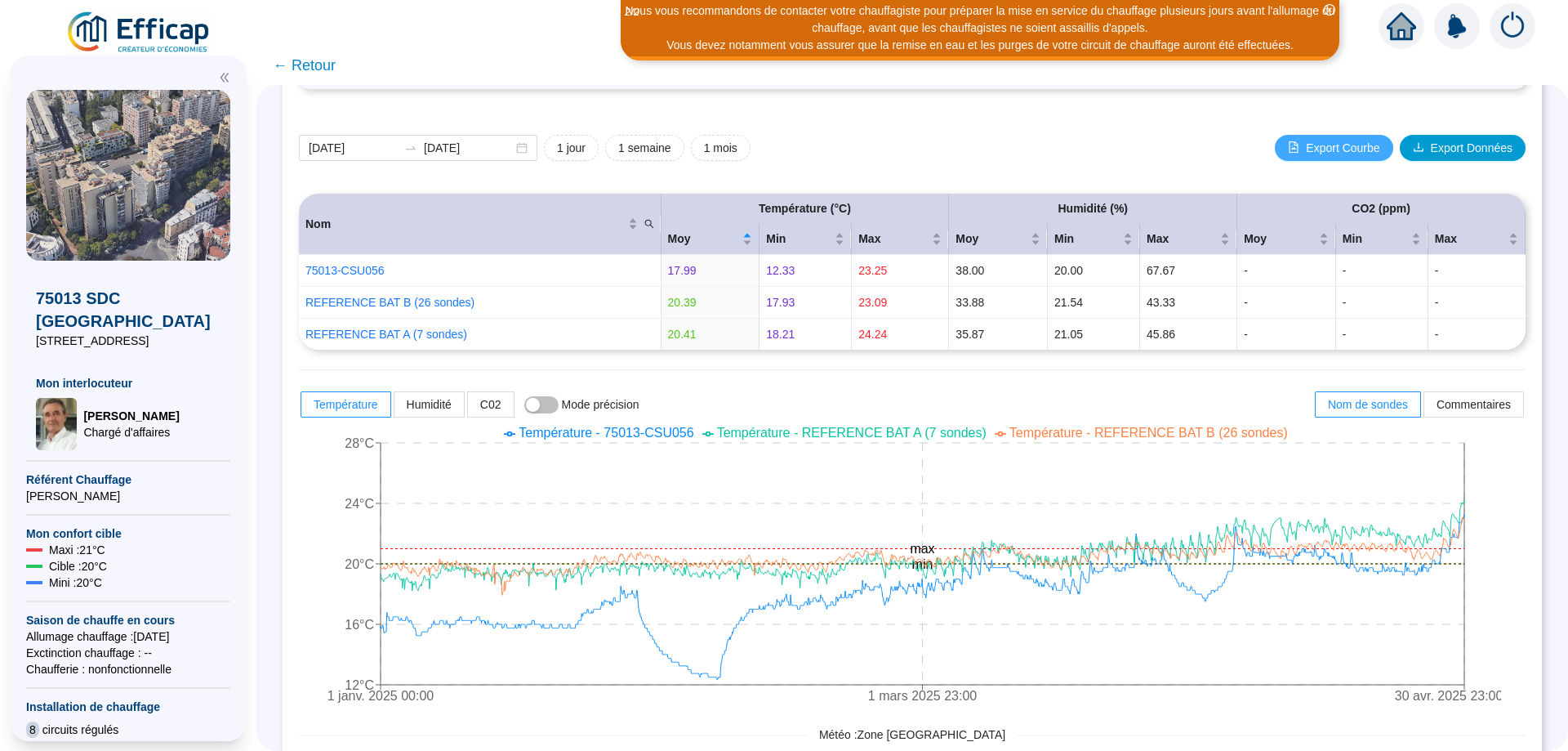
click at [1344, 150] on span "Export Courbe" at bounding box center [1342, 148] width 73 height 17
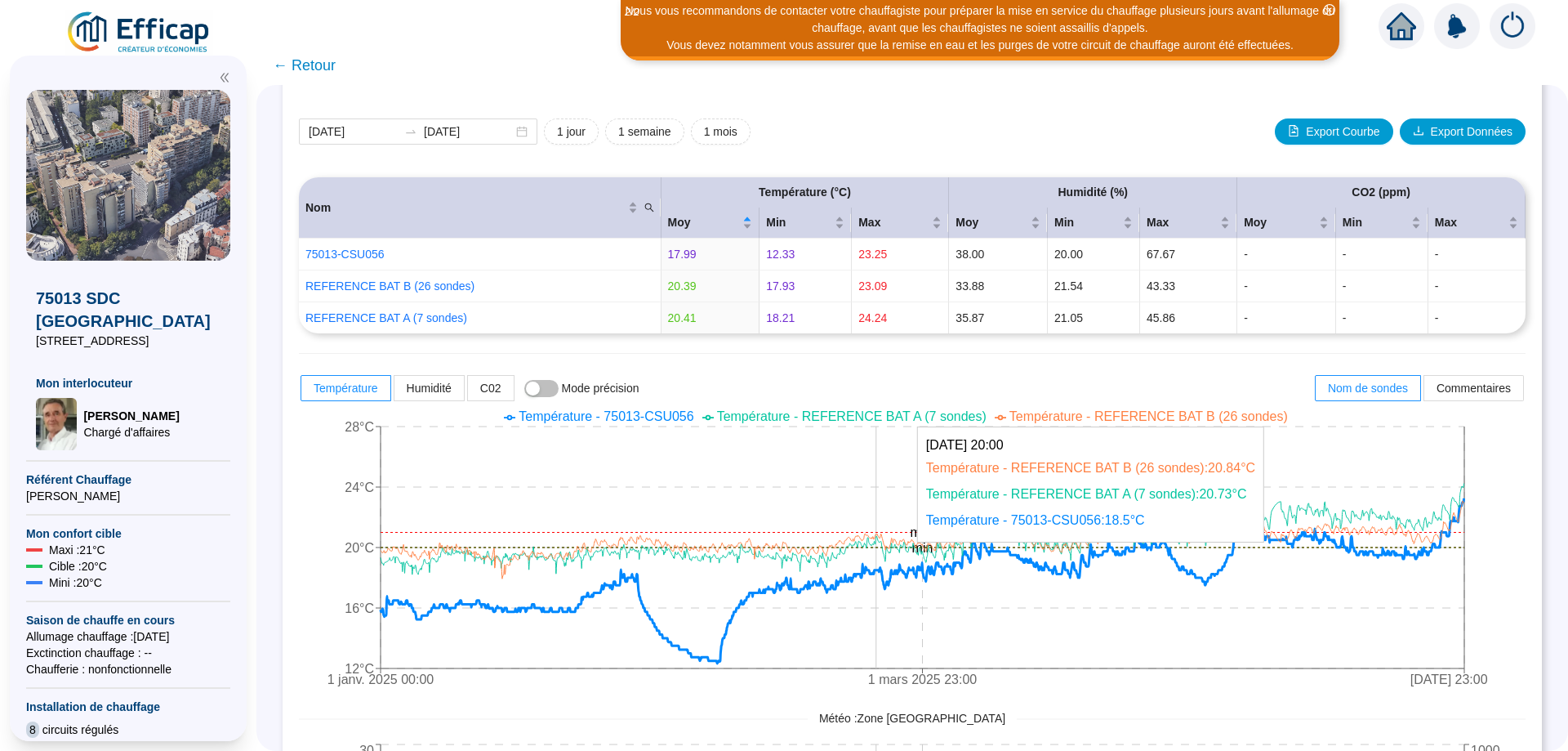
scroll to position [187, 0]
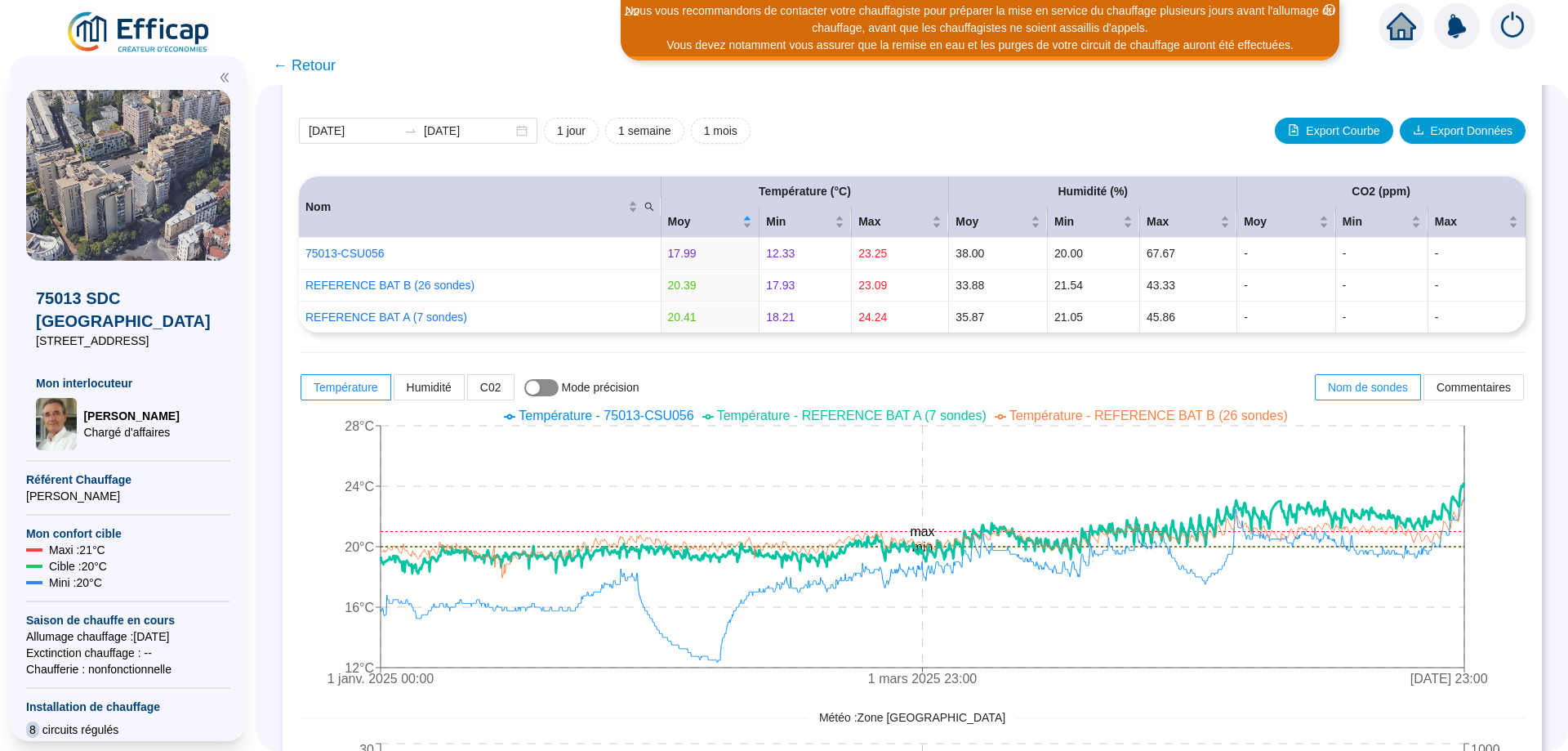
click at [559, 385] on span "button" at bounding box center [541, 387] width 34 height 17
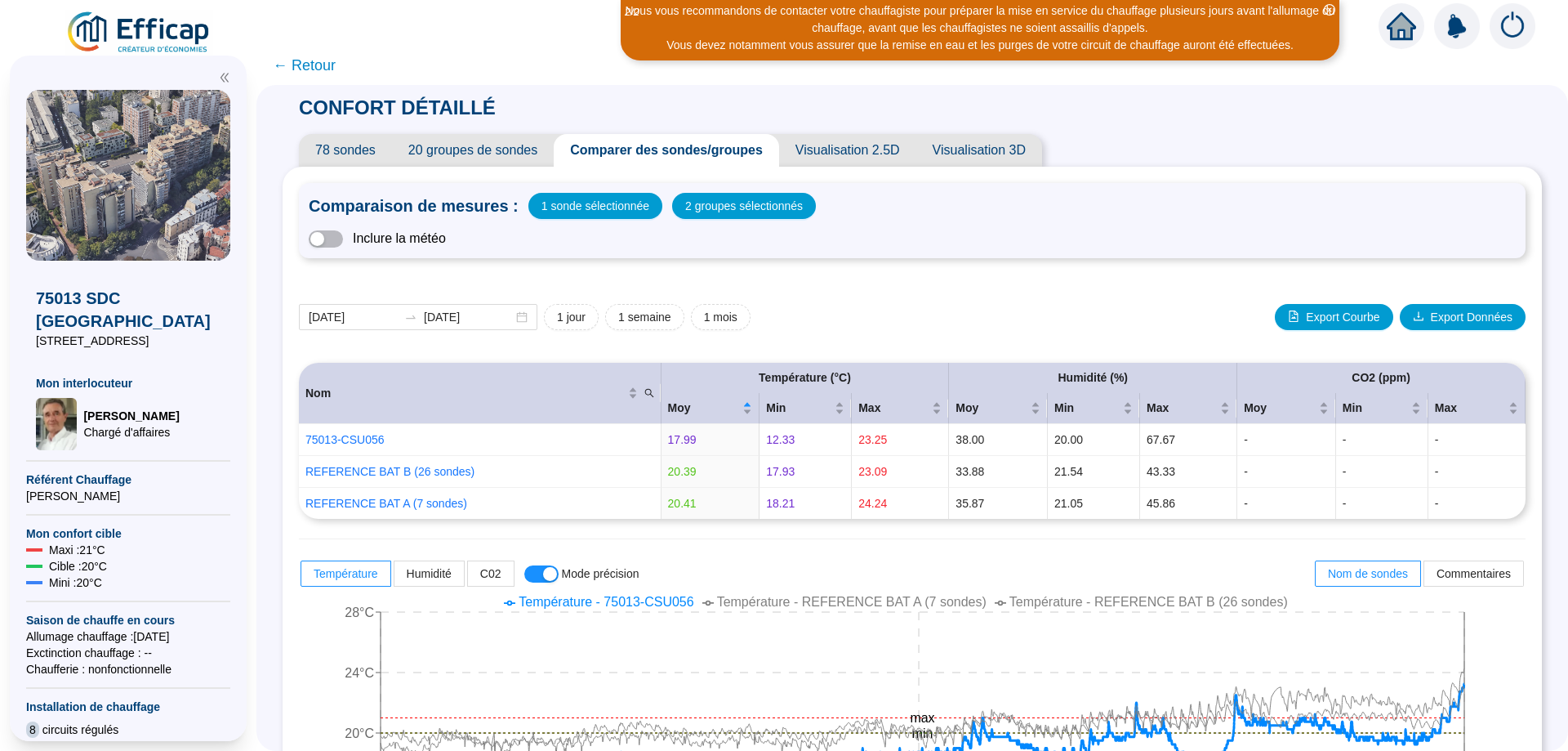
scroll to position [187, 0]
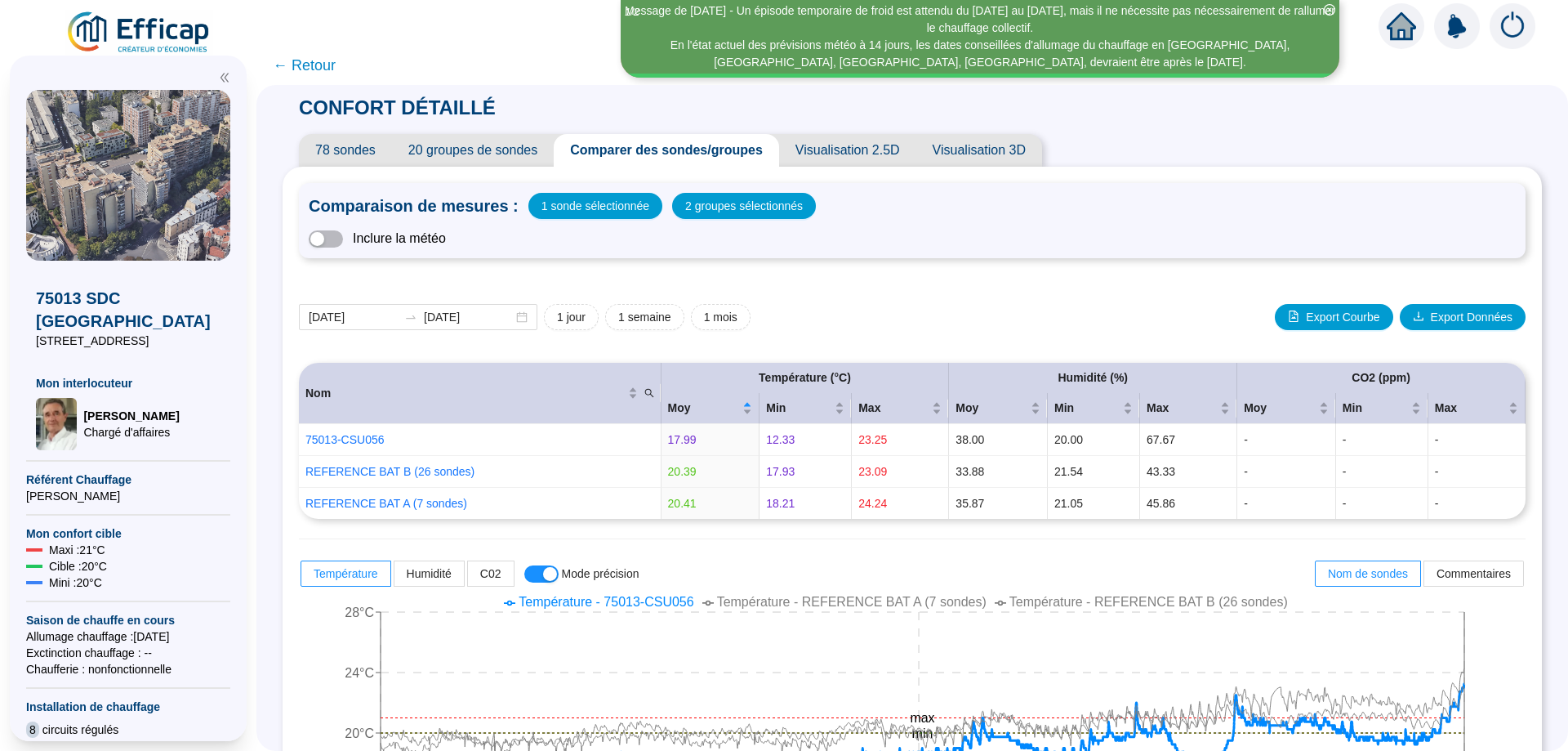
scroll to position [187, 0]
